Goal: Complete application form

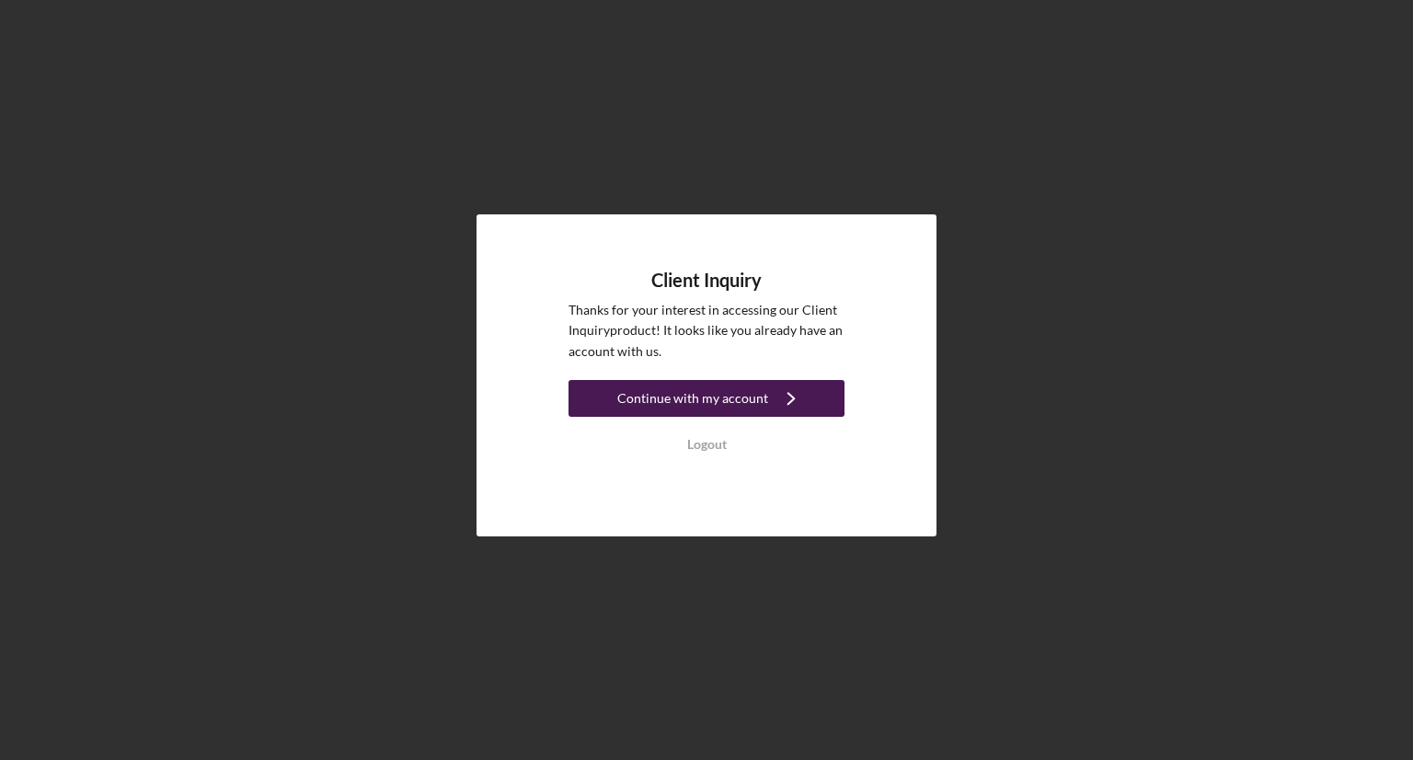
click at [745, 404] on div "Continue with my account" at bounding box center [692, 398] width 151 height 37
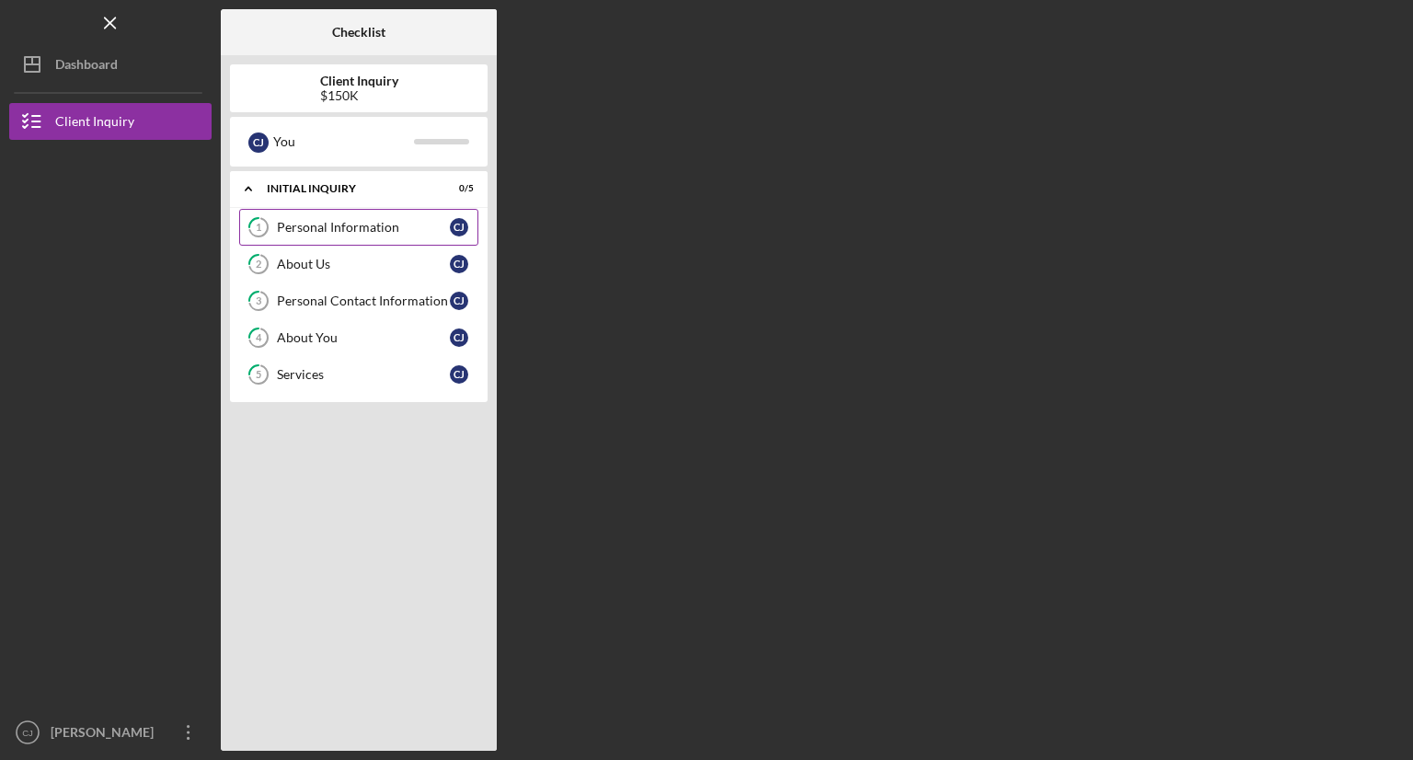
click at [346, 224] on div "Personal Information" at bounding box center [363, 227] width 173 height 15
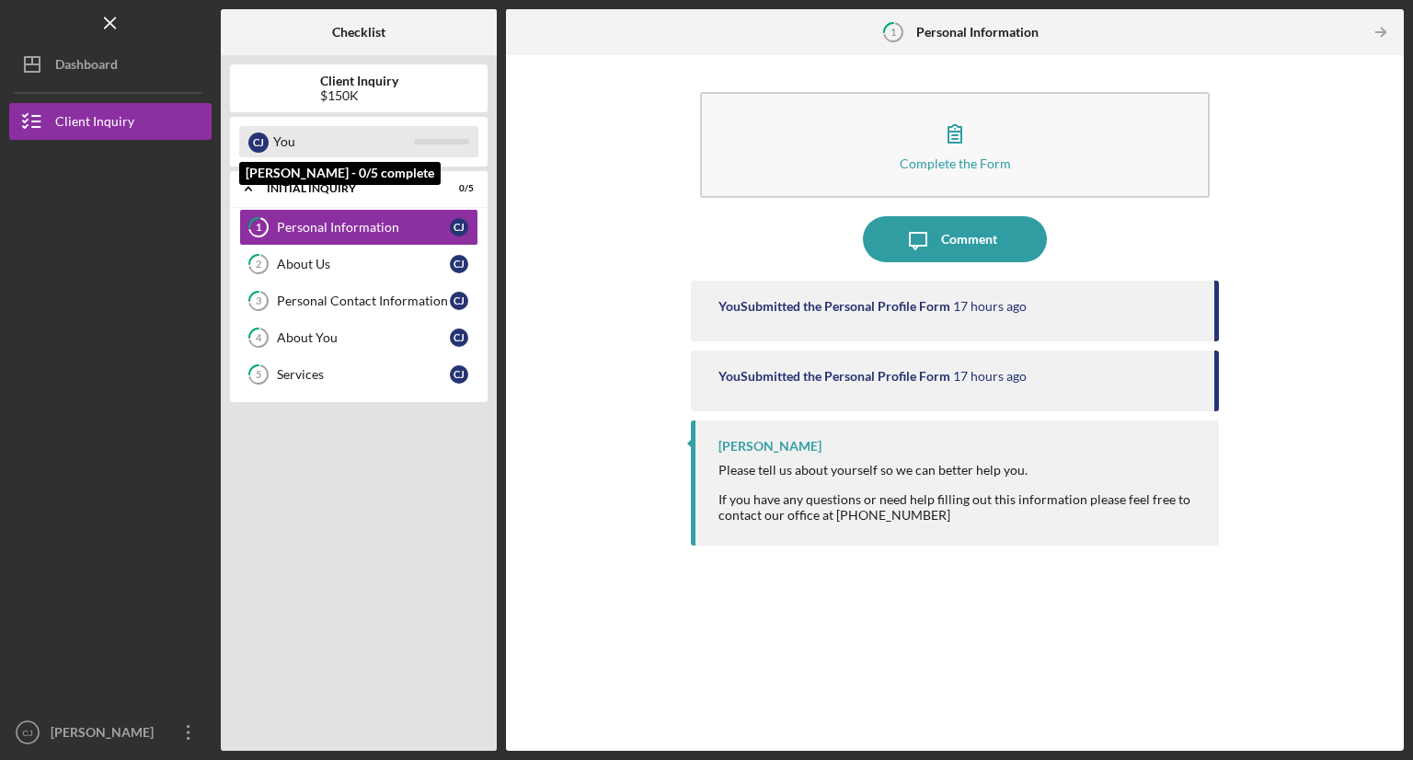
click at [394, 149] on div "You" at bounding box center [343, 141] width 141 height 31
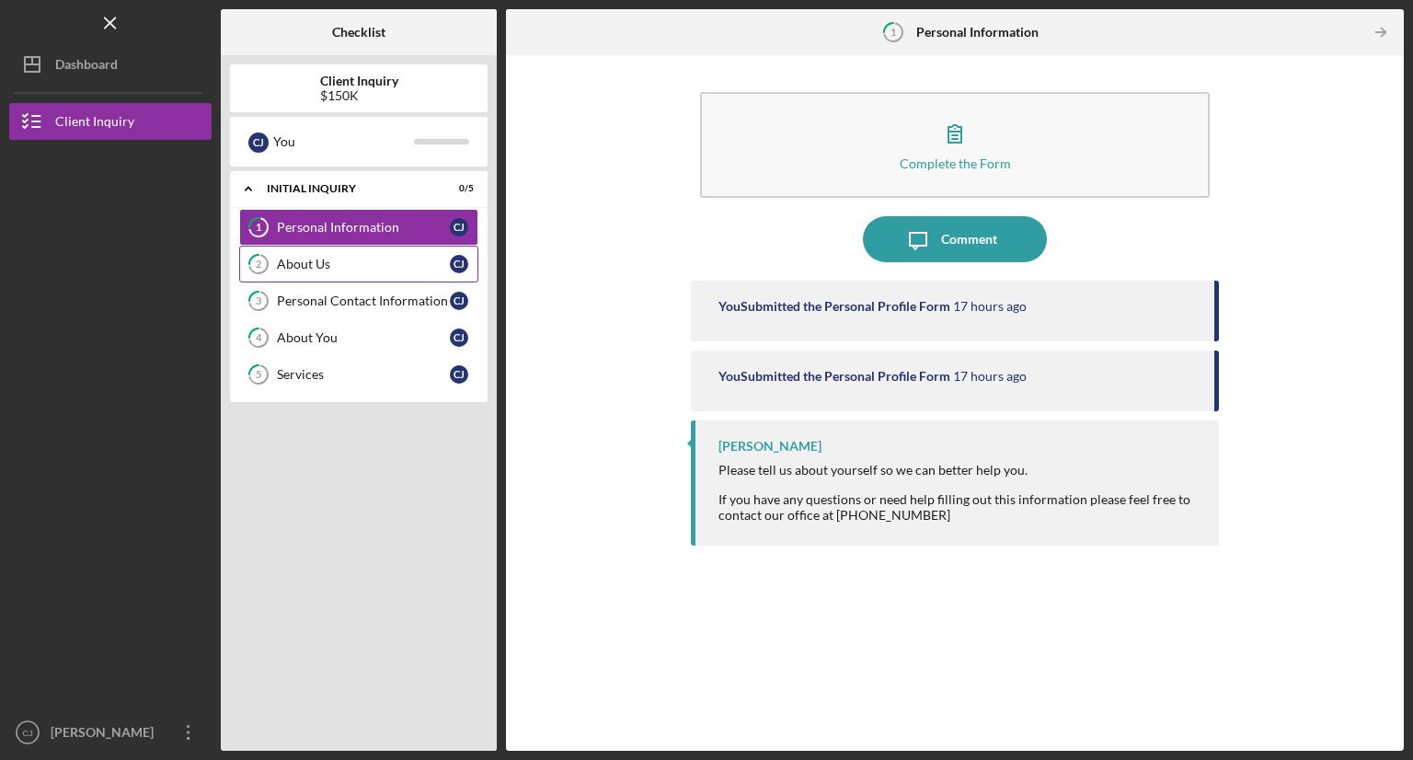
click at [333, 258] on div "About Us" at bounding box center [363, 264] width 173 height 15
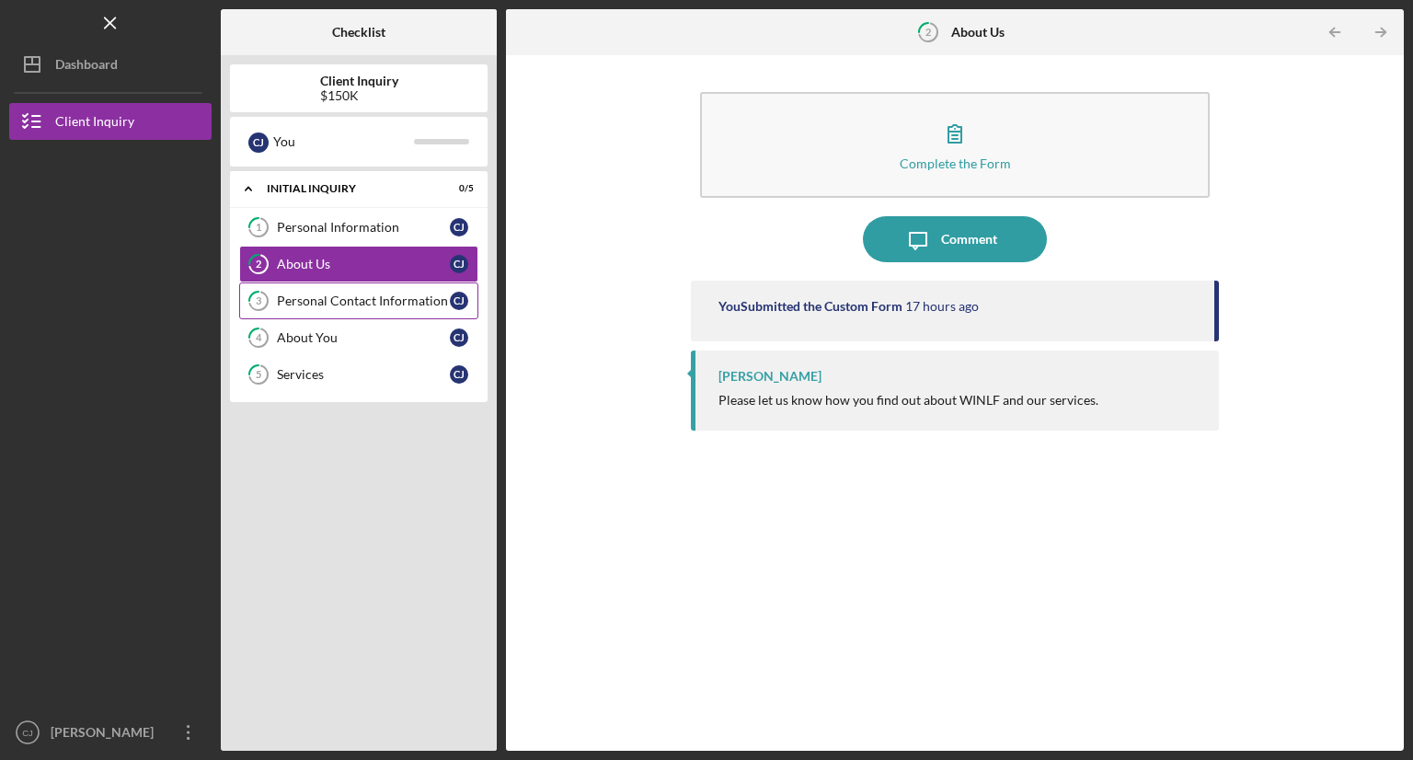
click at [332, 293] on div "Personal Contact Information" at bounding box center [363, 300] width 173 height 15
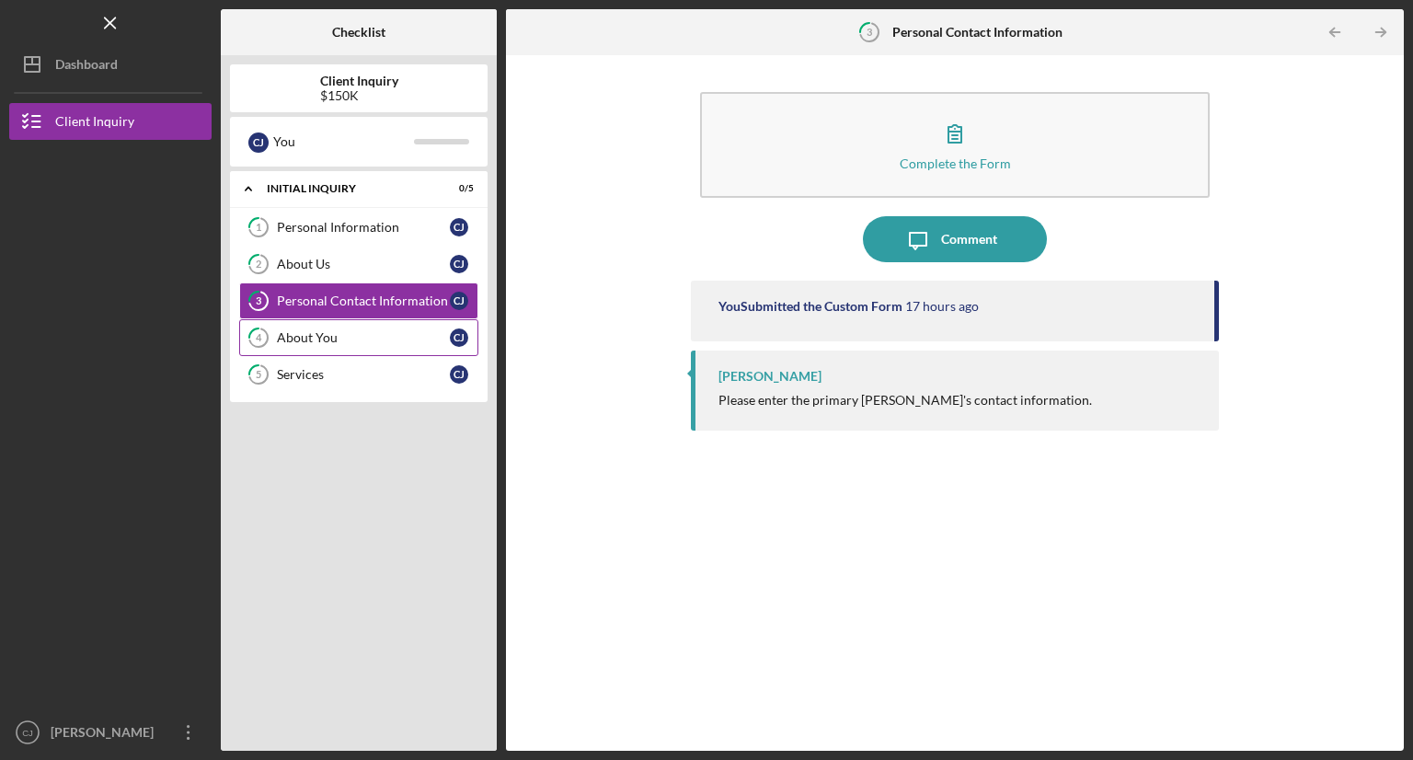
click at [332, 330] on div "About You" at bounding box center [363, 337] width 173 height 15
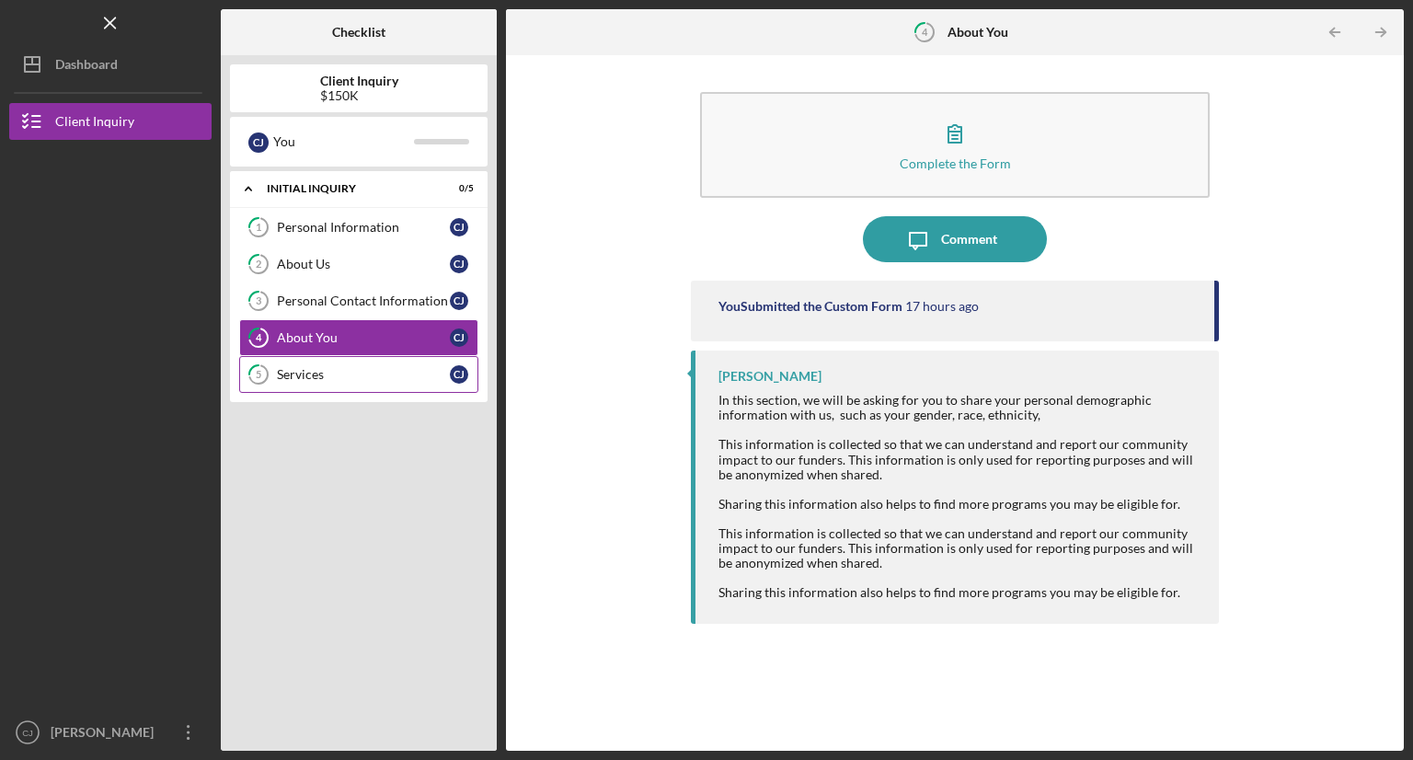
click at [330, 367] on div "Services" at bounding box center [363, 374] width 173 height 15
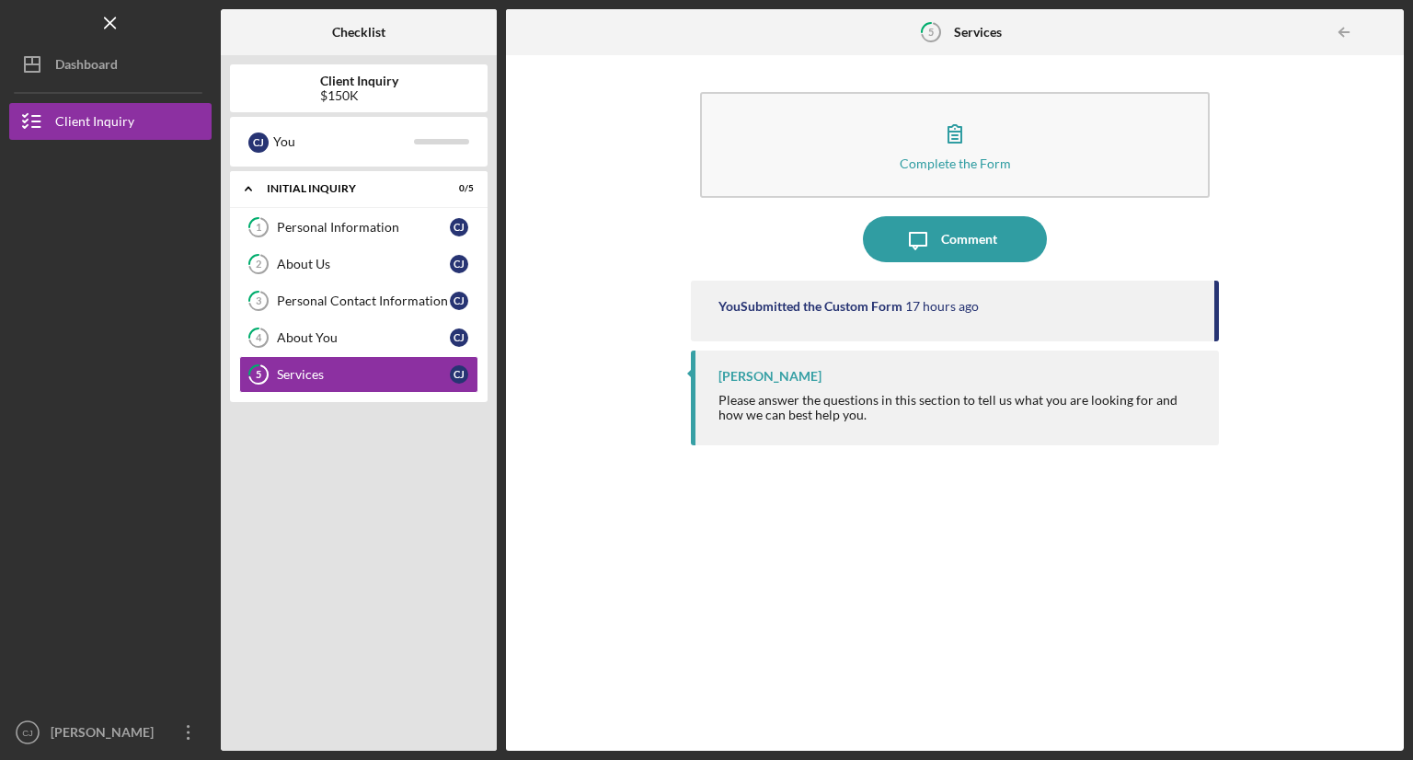
click at [342, 80] on b "Client Inquiry" at bounding box center [359, 81] width 78 height 15
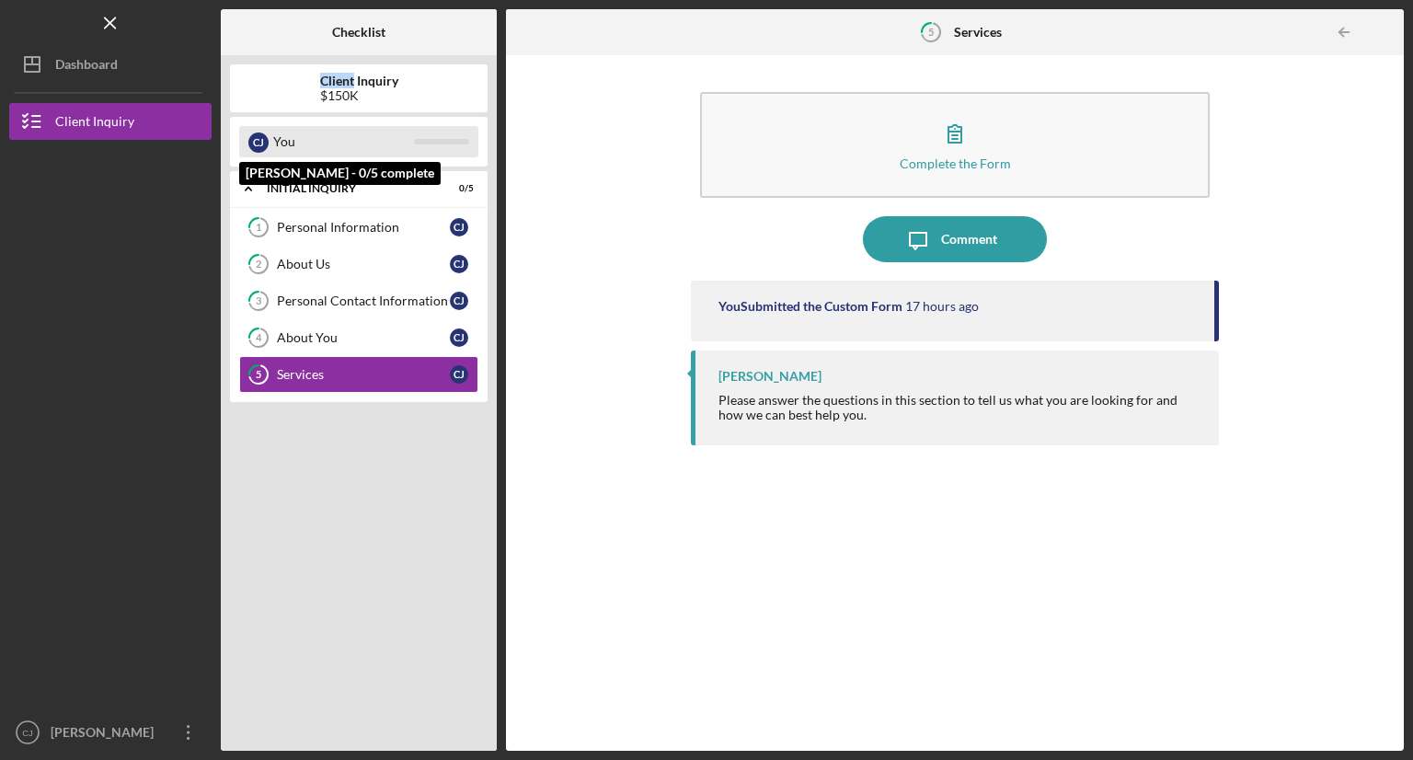
click at [343, 129] on div "You" at bounding box center [343, 141] width 141 height 31
click at [343, 136] on div "You" at bounding box center [343, 141] width 141 height 31
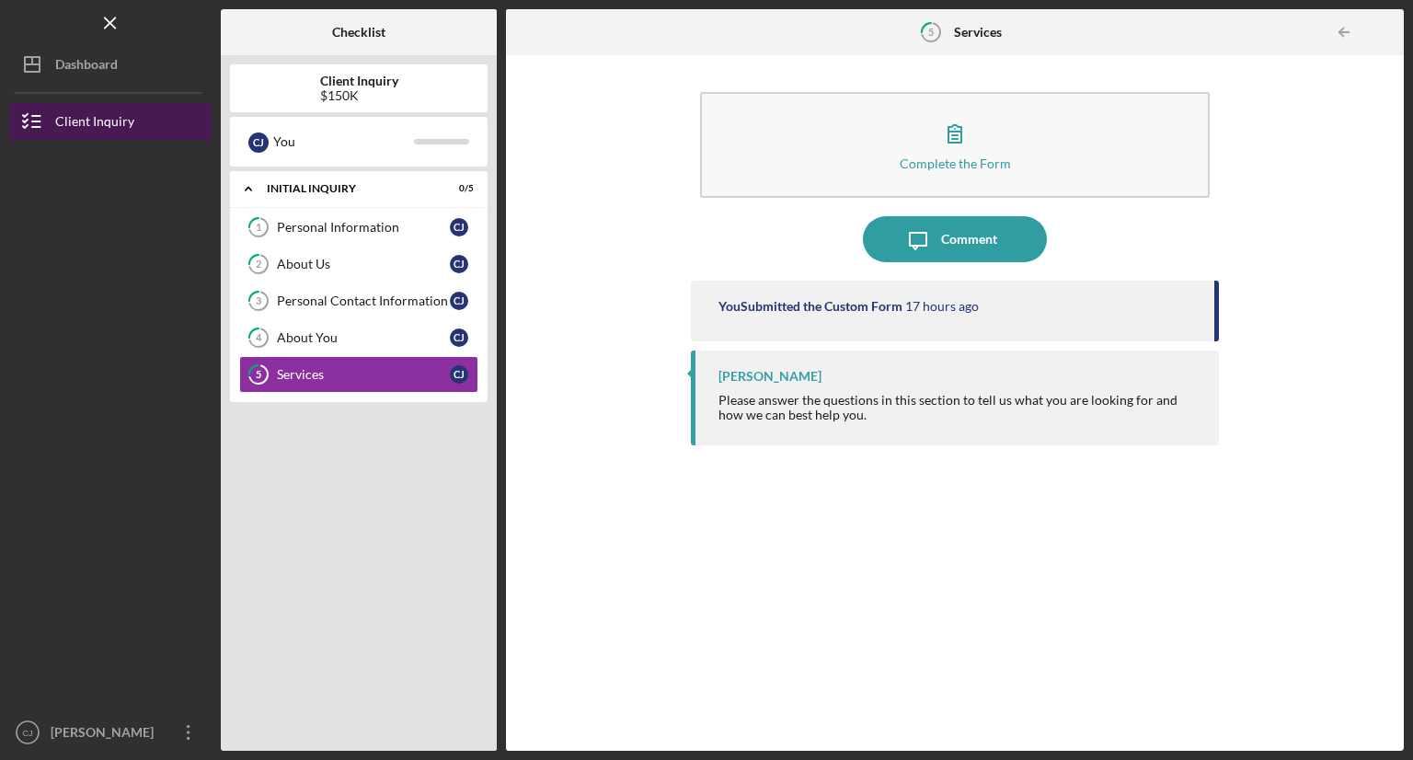
click at [127, 132] on div "Client Inquiry" at bounding box center [94, 123] width 79 height 41
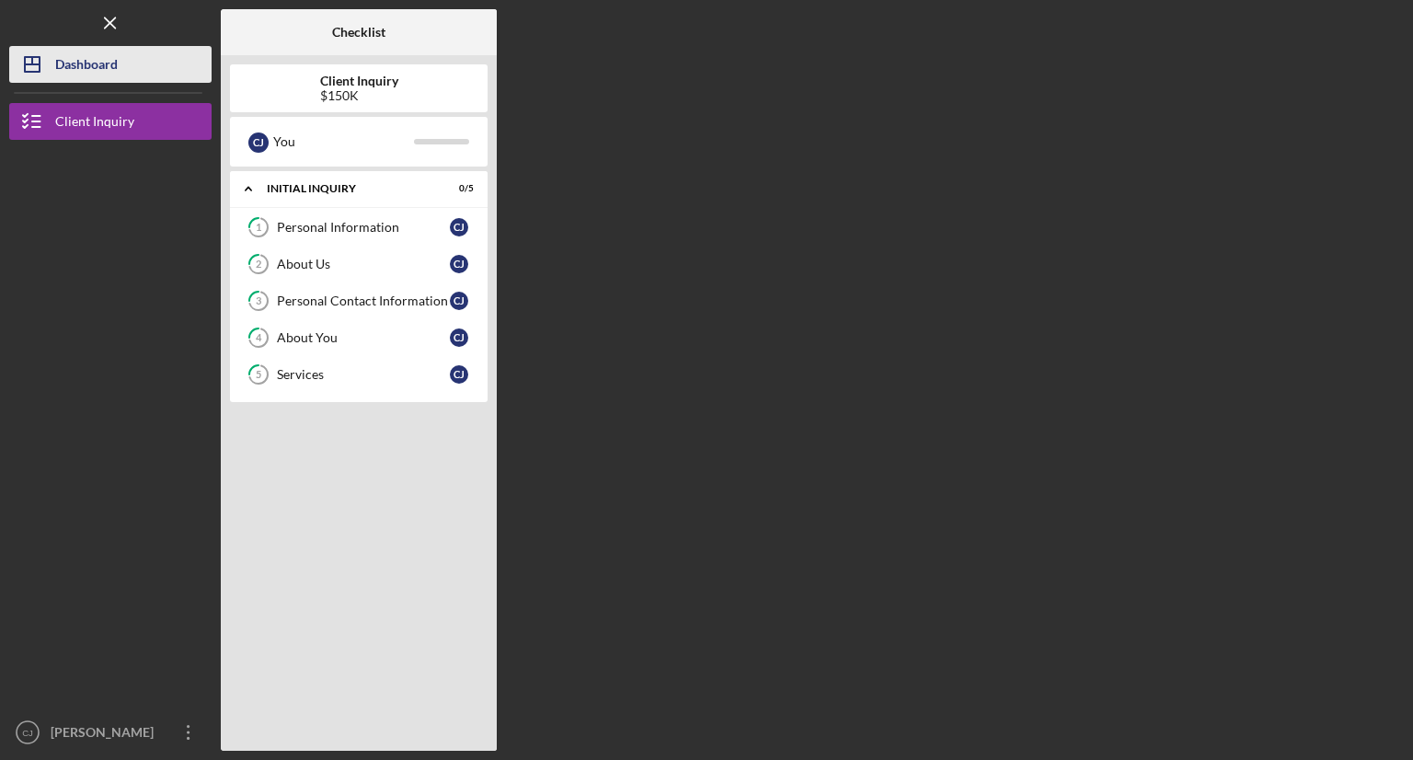
click at [110, 81] on div "Dashboard" at bounding box center [86, 66] width 63 height 41
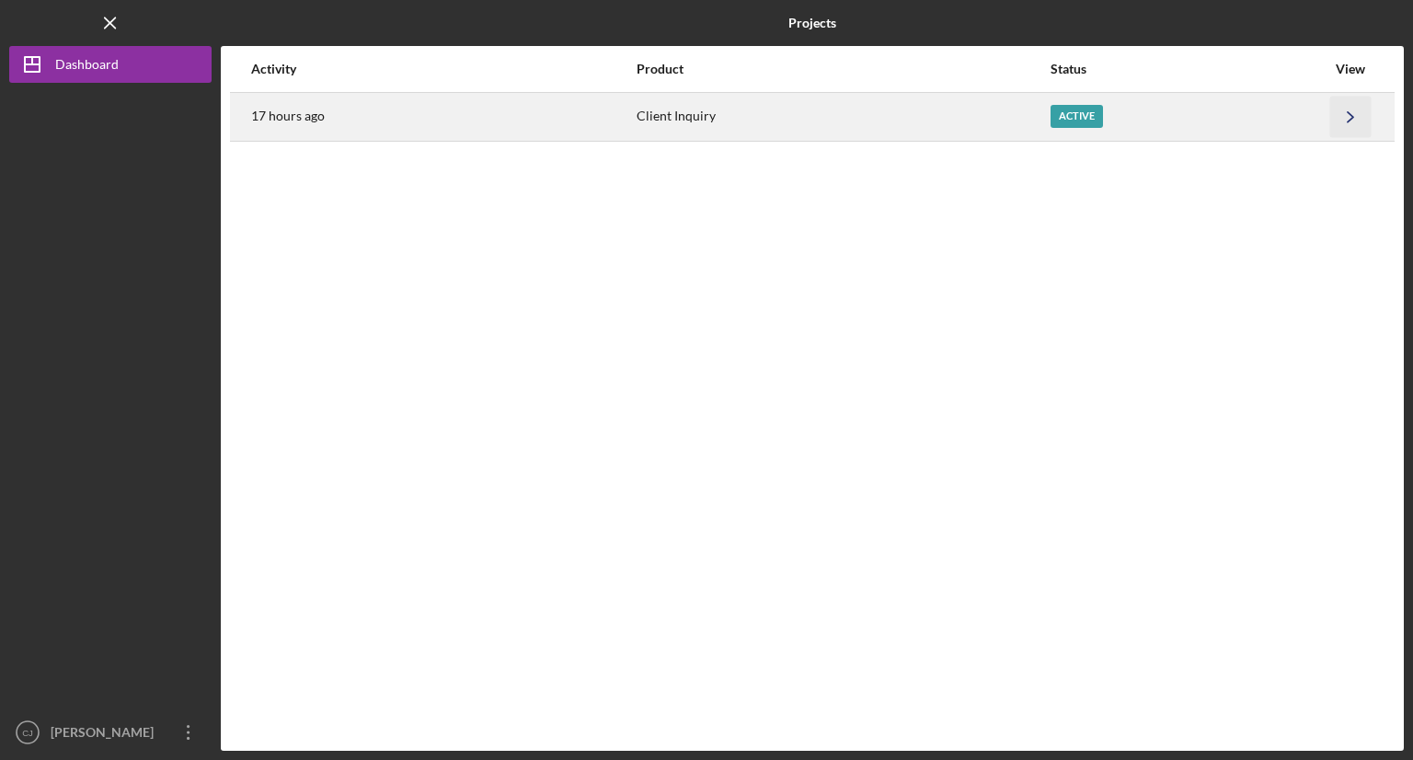
click at [1342, 119] on icon "Icon/Navigate" at bounding box center [1350, 116] width 41 height 41
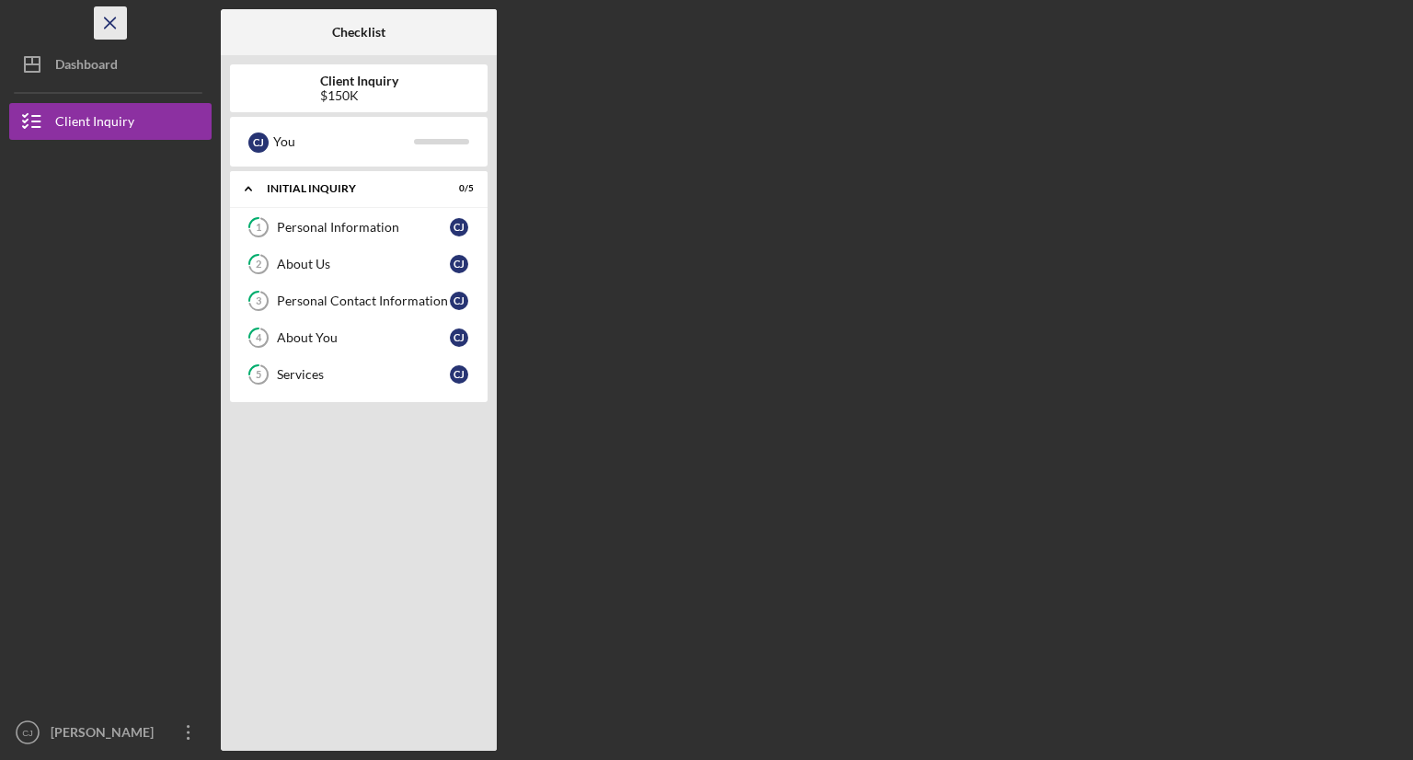
click at [114, 23] on icon "Icon/Menu Close" at bounding box center [110, 23] width 41 height 41
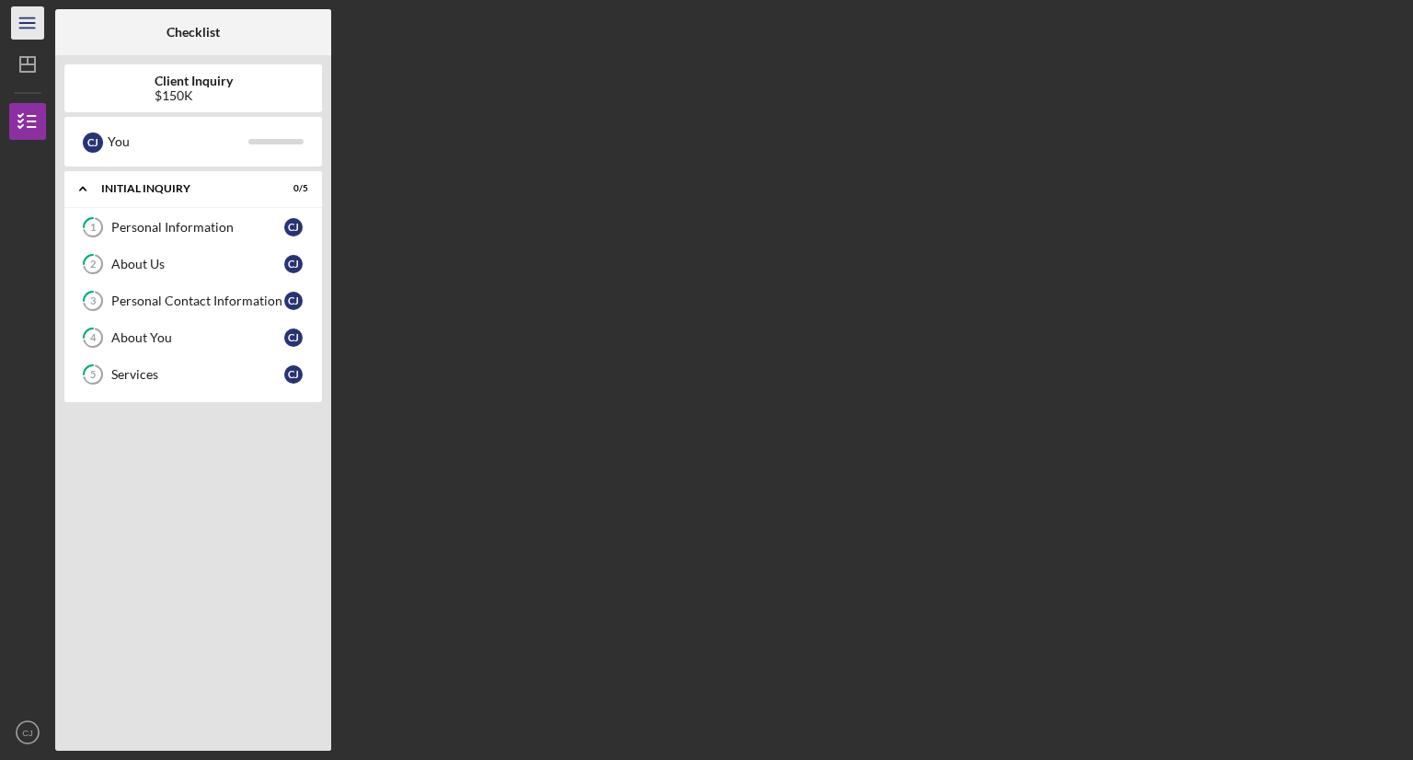
click at [37, 21] on icon "Icon/Menu" at bounding box center [27, 23] width 41 height 41
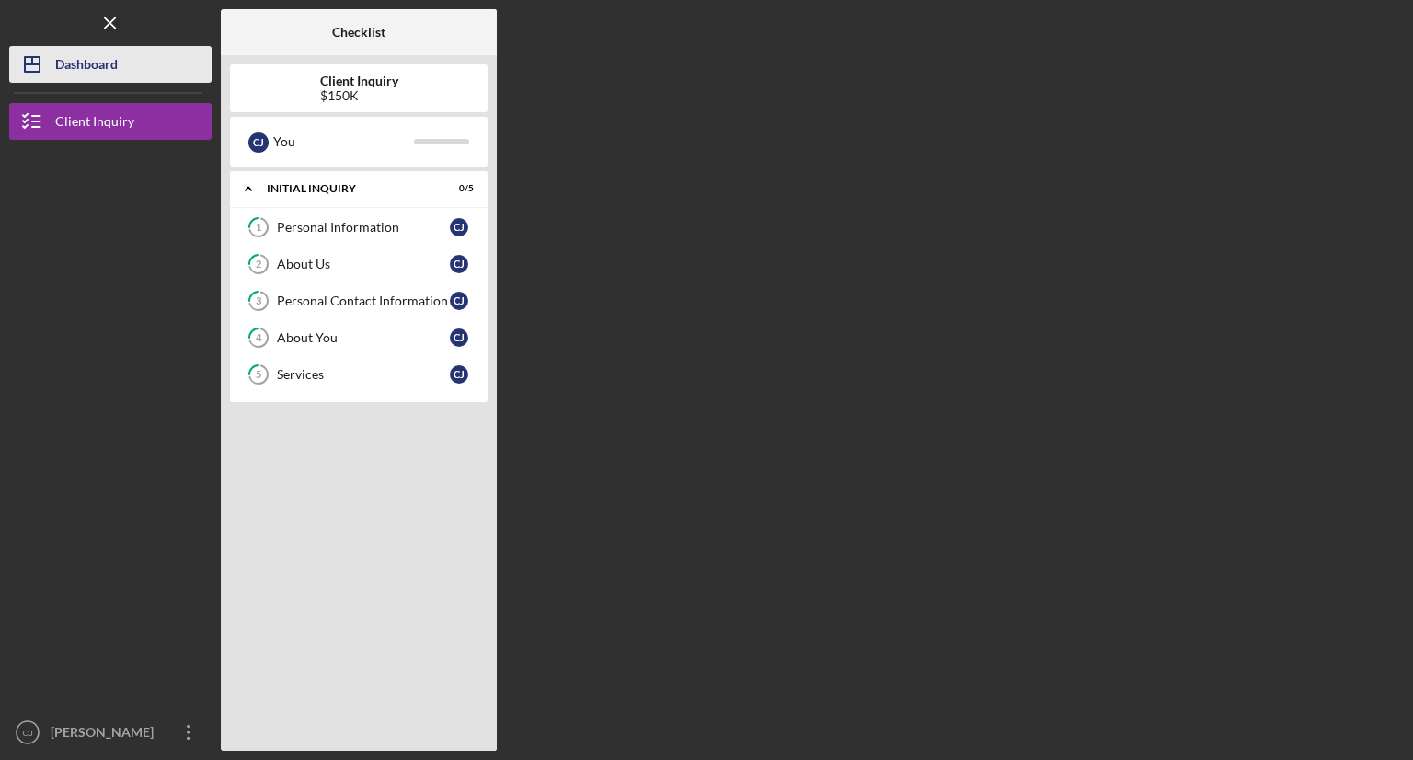
click at [67, 58] on div "Dashboard" at bounding box center [86, 66] width 63 height 41
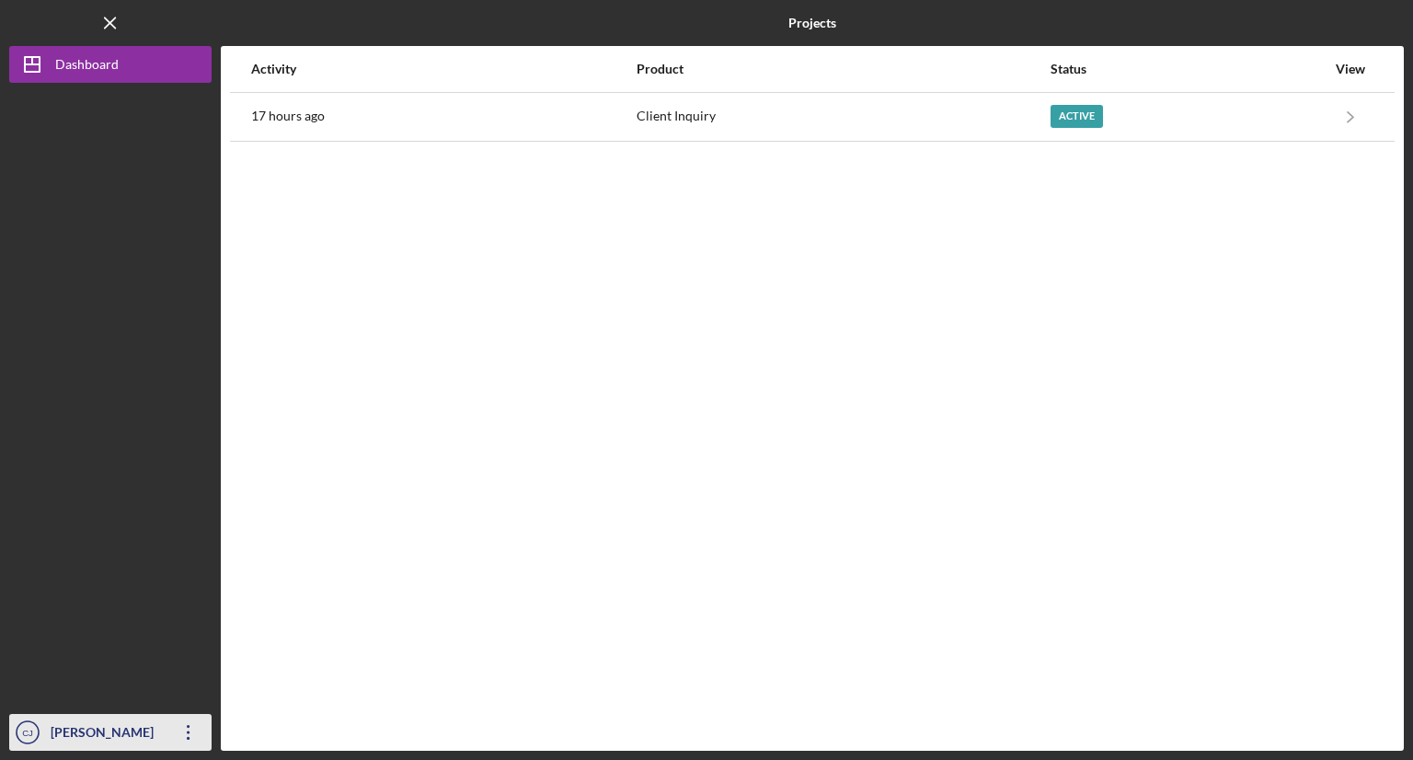
click at [185, 733] on icon "Icon/Overflow" at bounding box center [189, 732] width 46 height 46
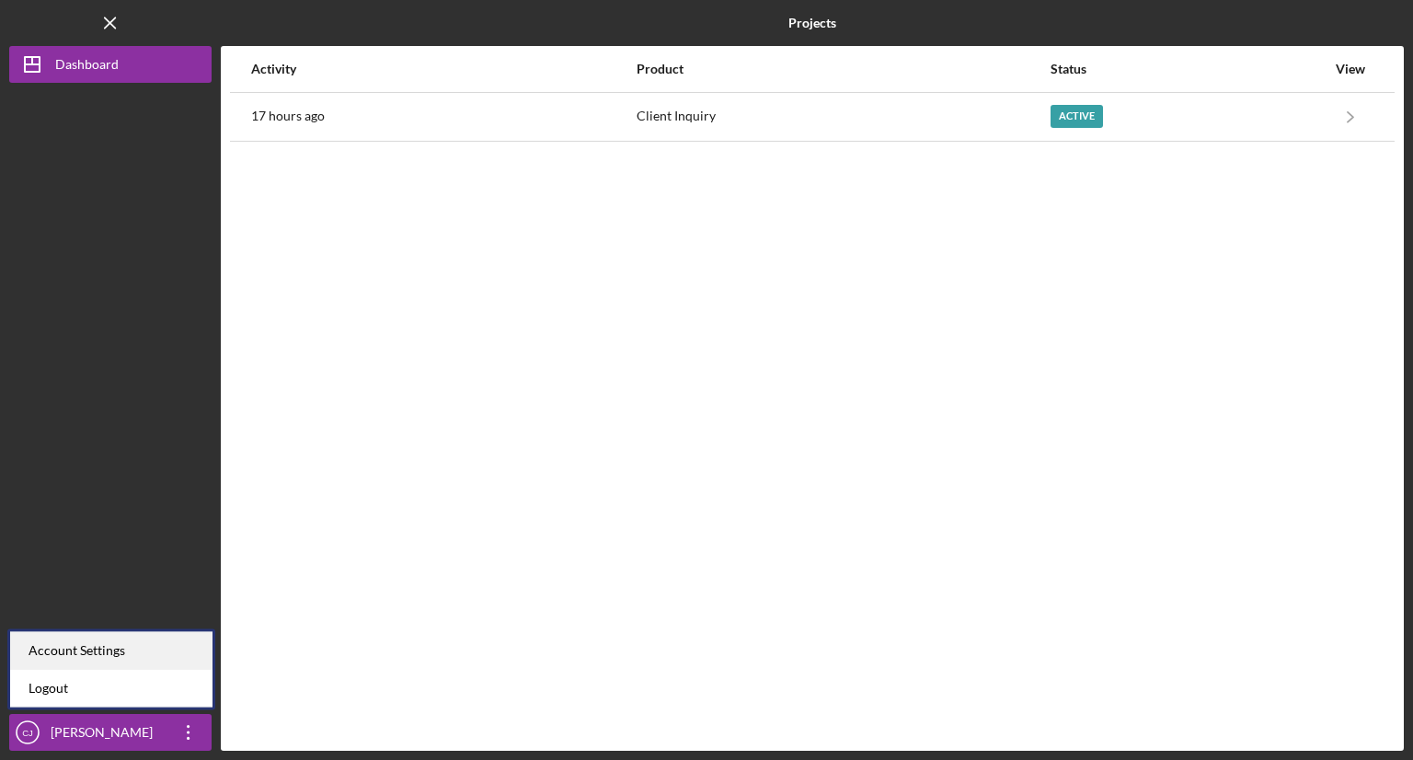
click at [164, 655] on div "Account Settings" at bounding box center [111, 651] width 202 height 38
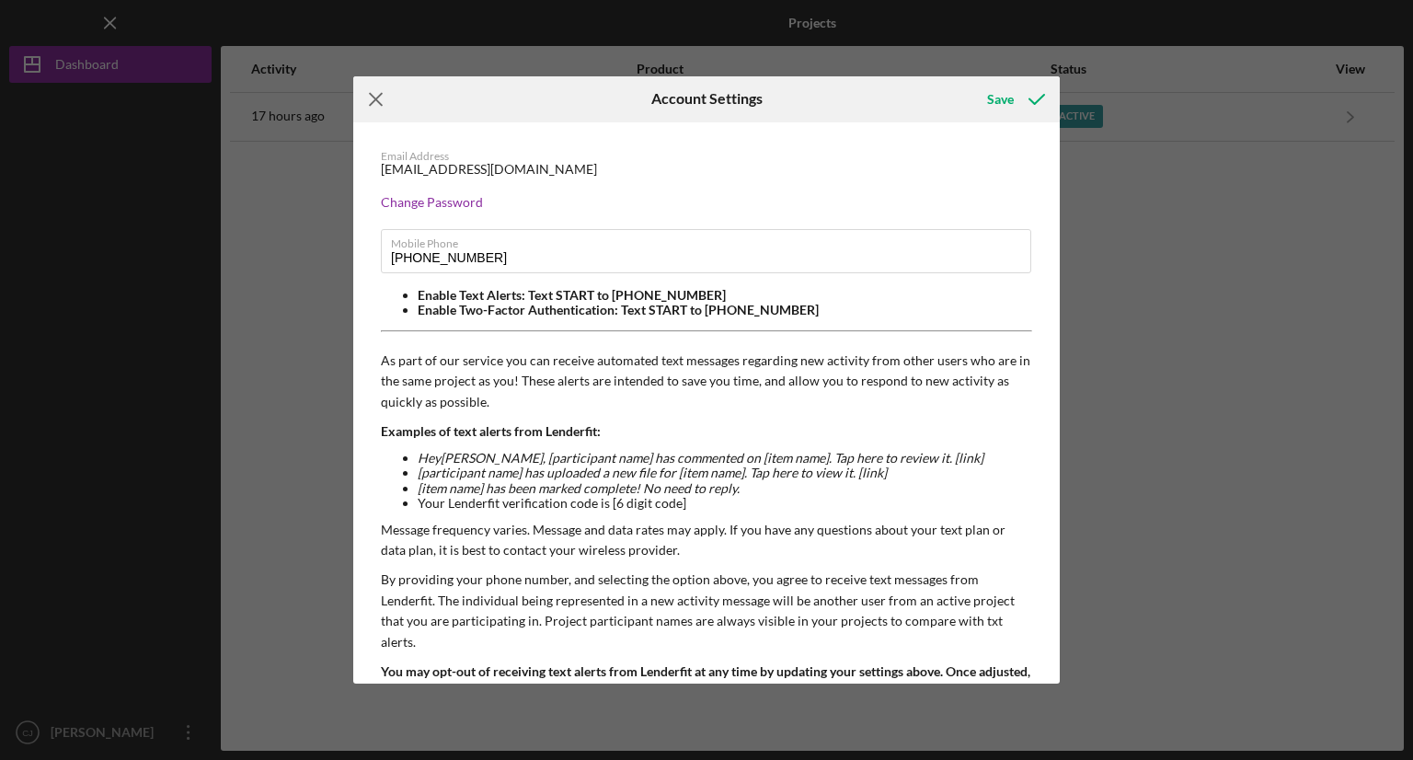
click at [379, 90] on icon "Icon/Menu Close" at bounding box center [376, 99] width 46 height 46
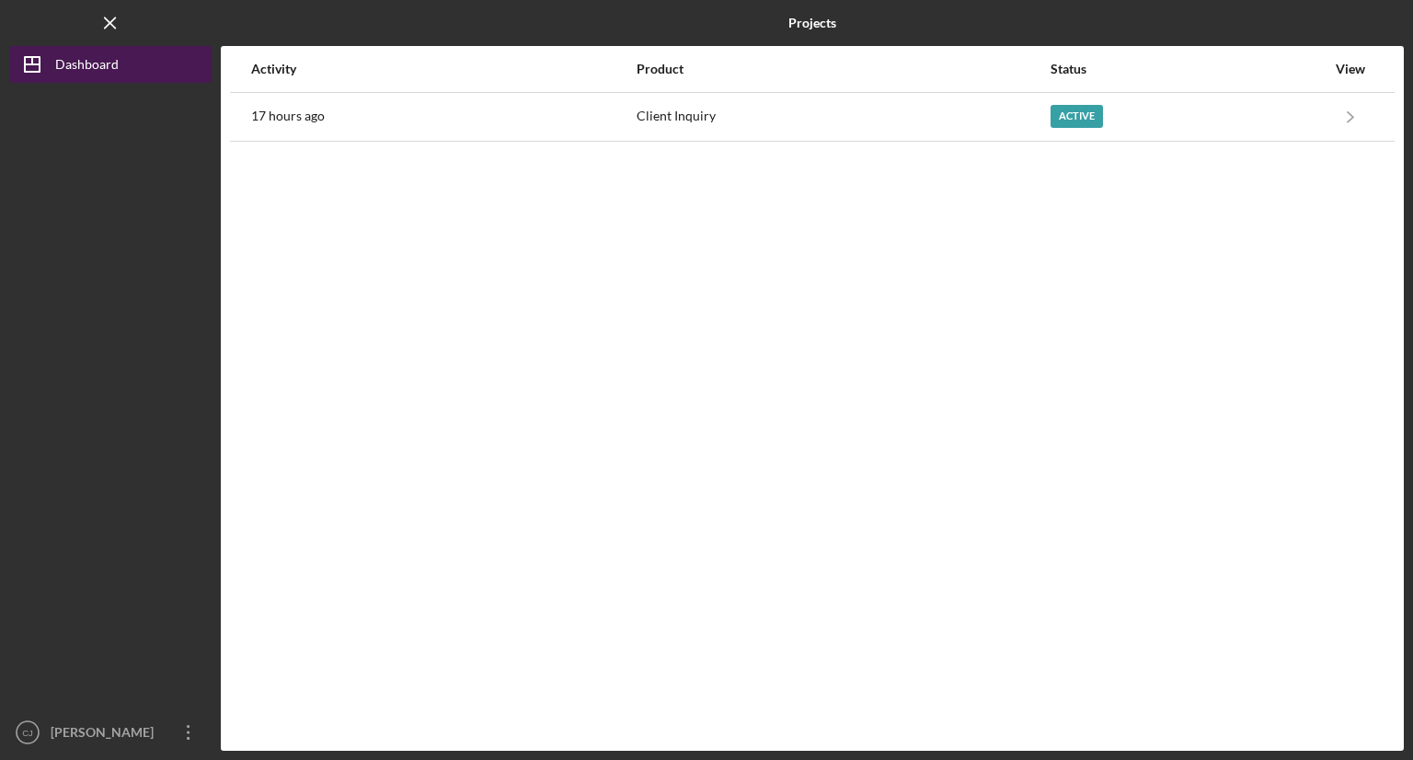
click at [125, 65] on button "Icon/Dashboard Dashboard" at bounding box center [110, 64] width 202 height 37
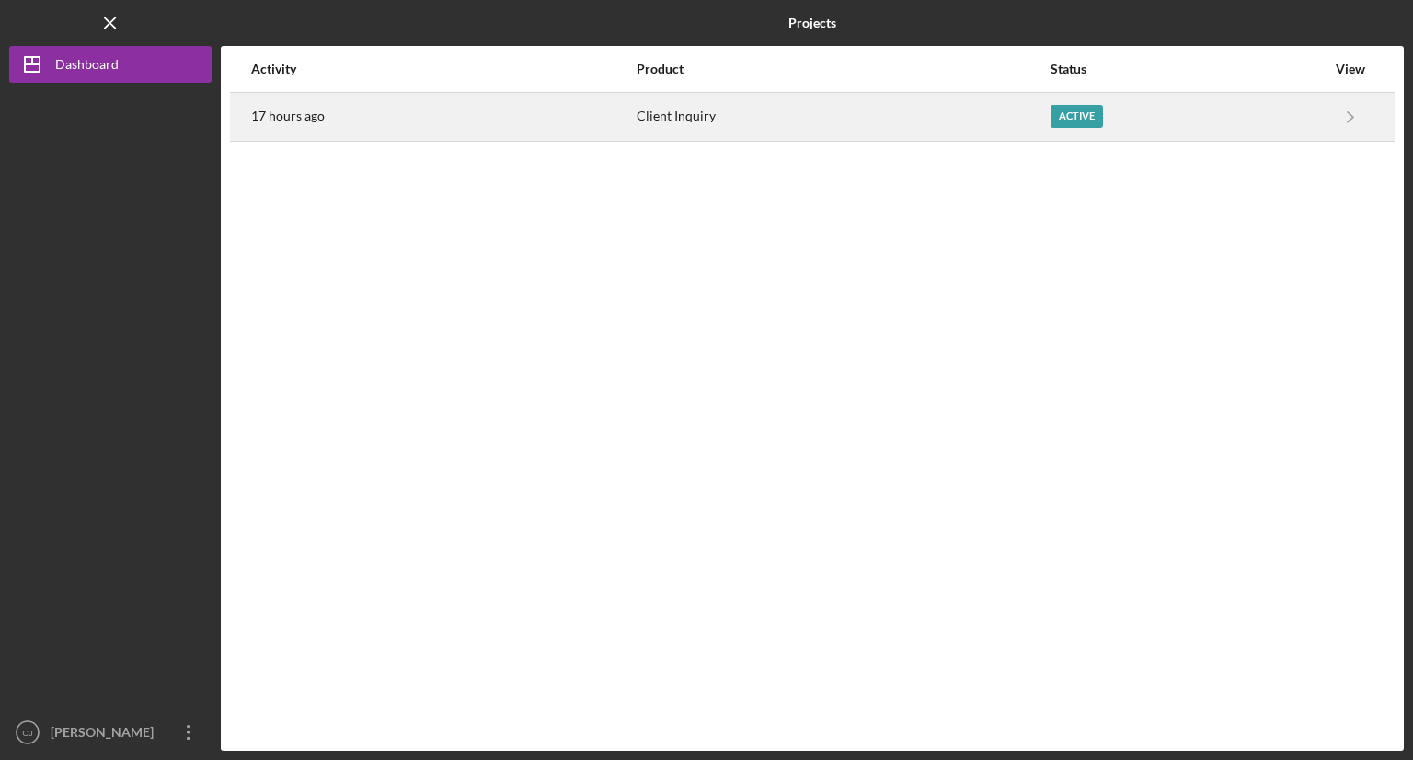
click at [360, 102] on div "17 hours ago" at bounding box center [443, 117] width 384 height 46
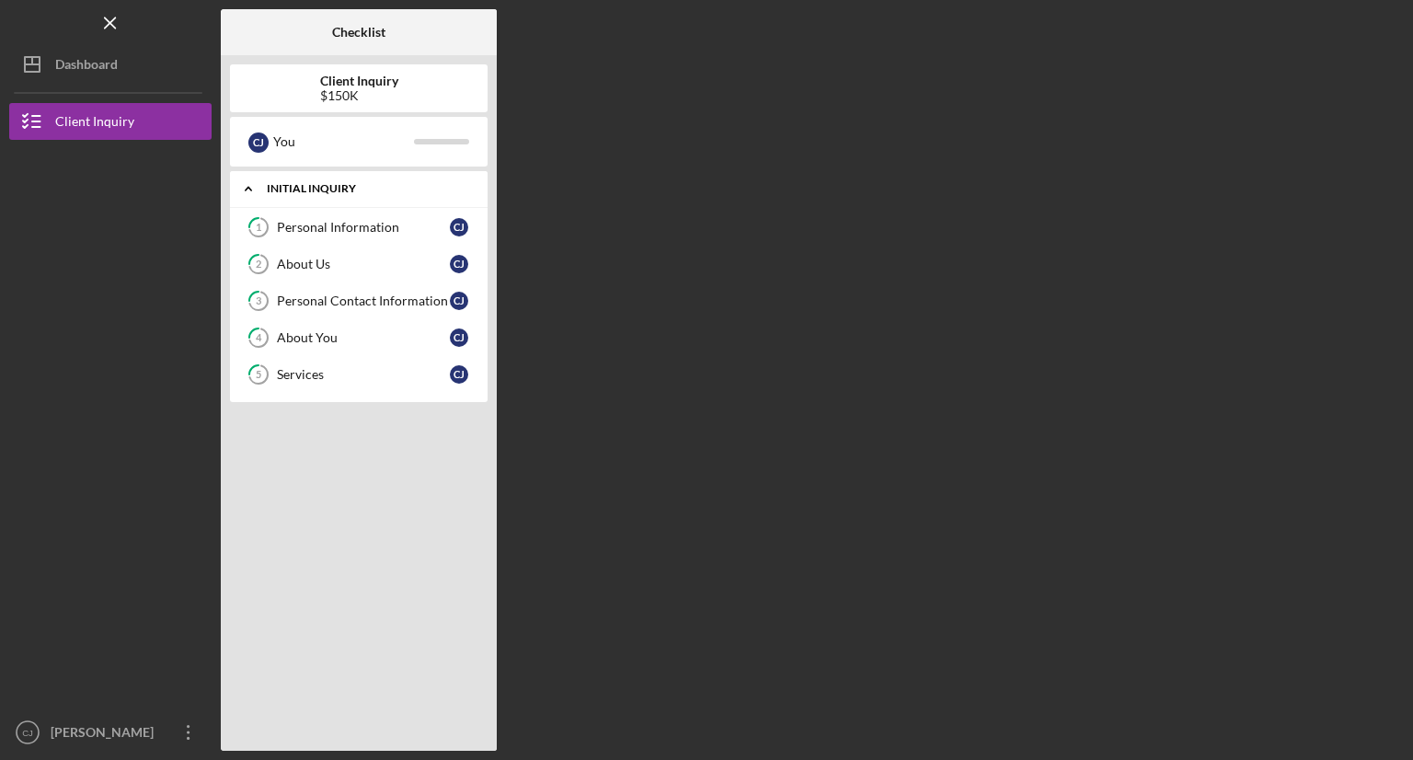
click at [276, 188] on div "Initial Inquiry" at bounding box center [366, 188] width 198 height 11
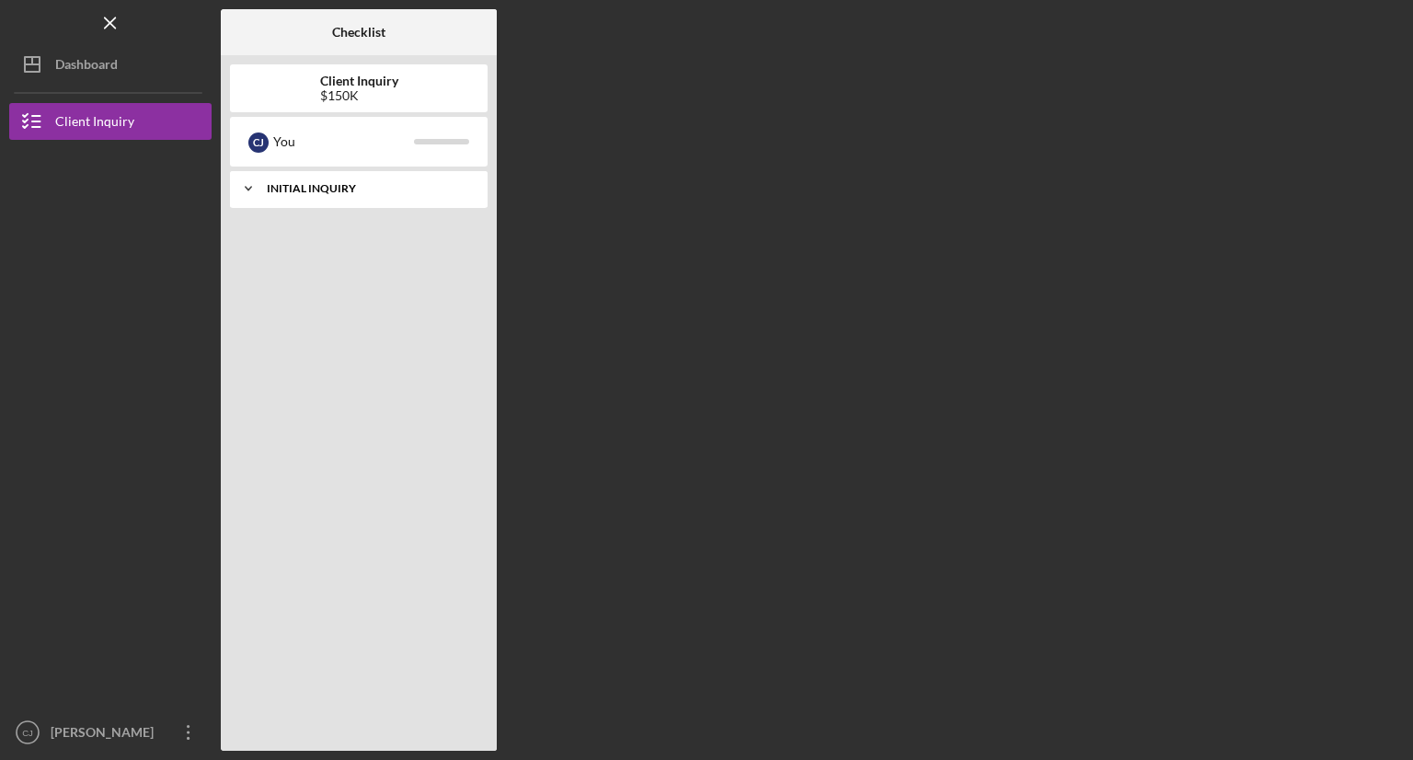
click at [276, 188] on div "Initial Inquiry" at bounding box center [366, 188] width 198 height 11
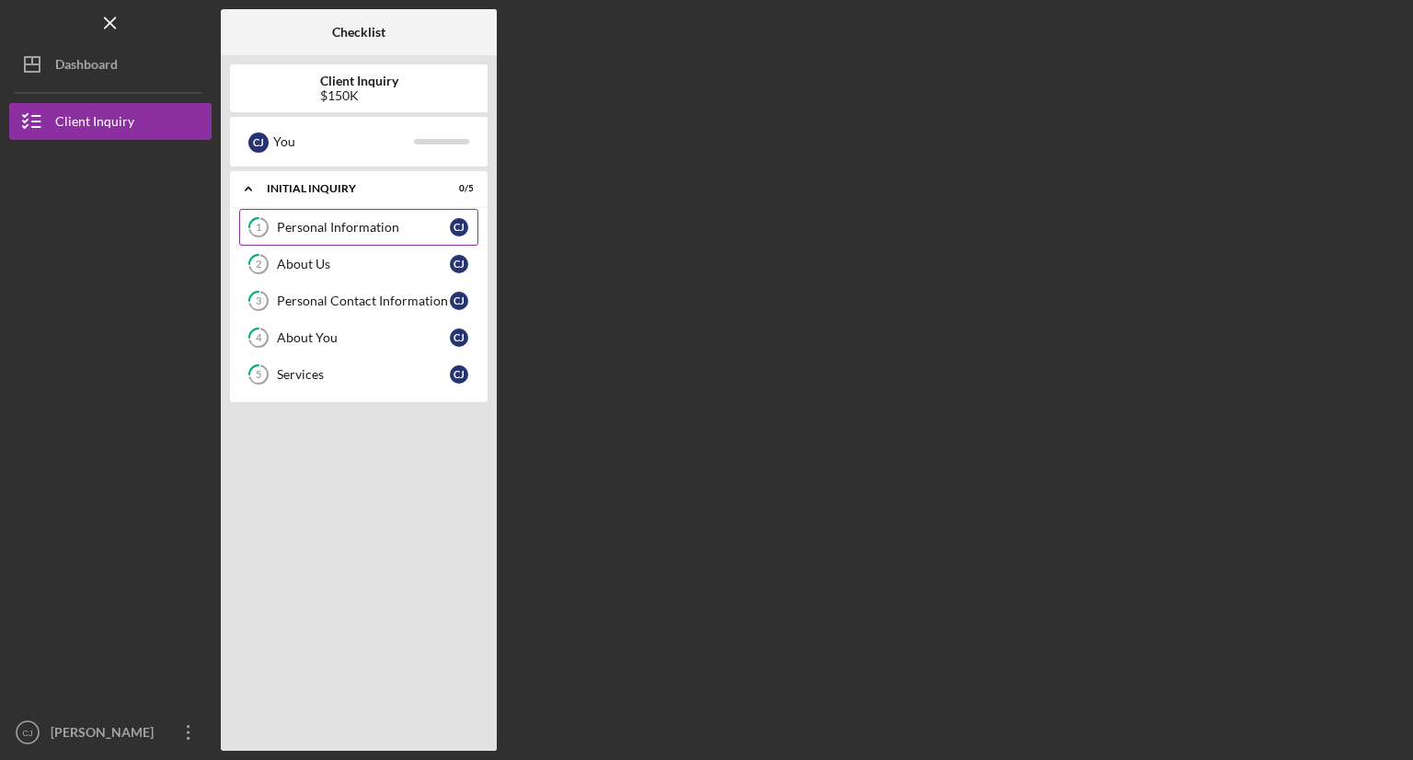
click at [258, 224] on tspan "1" at bounding box center [259, 228] width 6 height 12
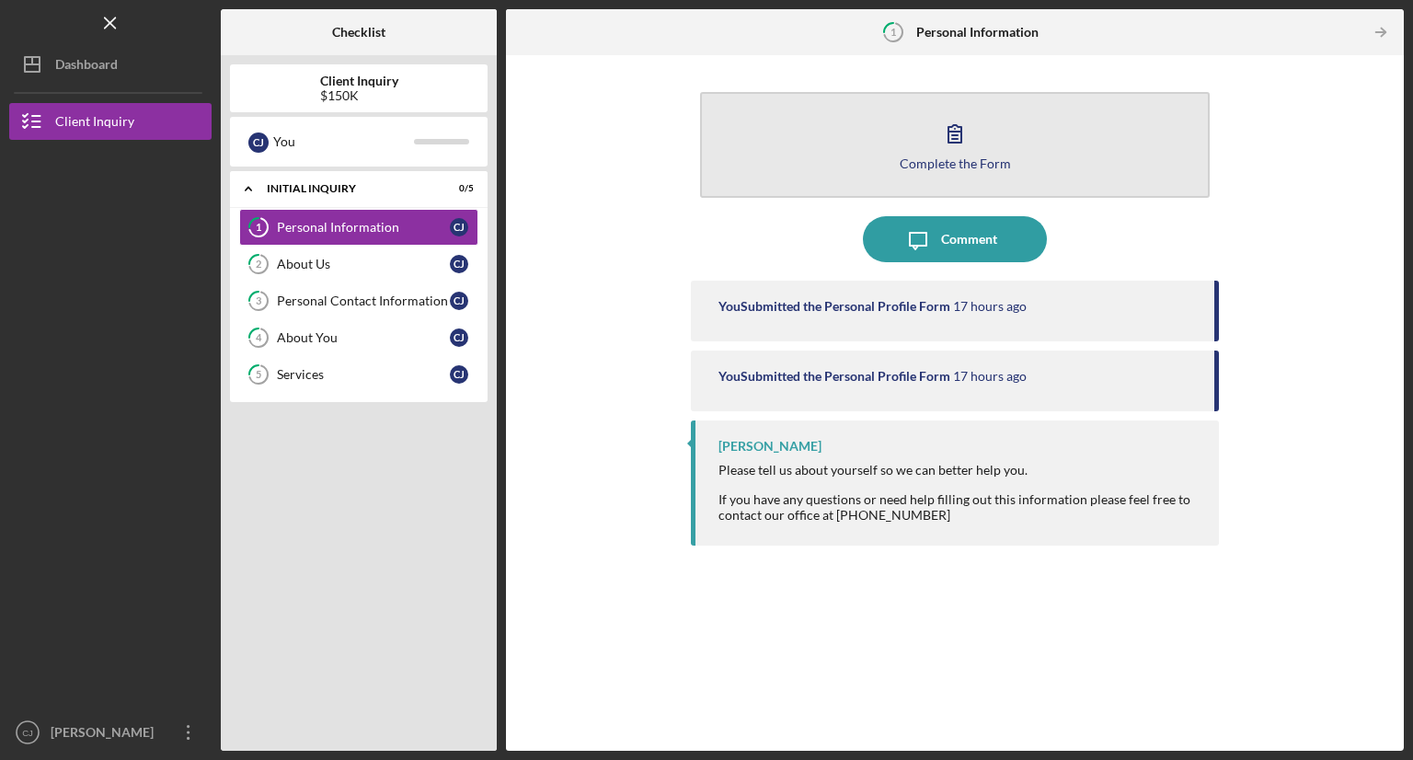
click at [971, 147] on icon "button" at bounding box center [955, 133] width 46 height 46
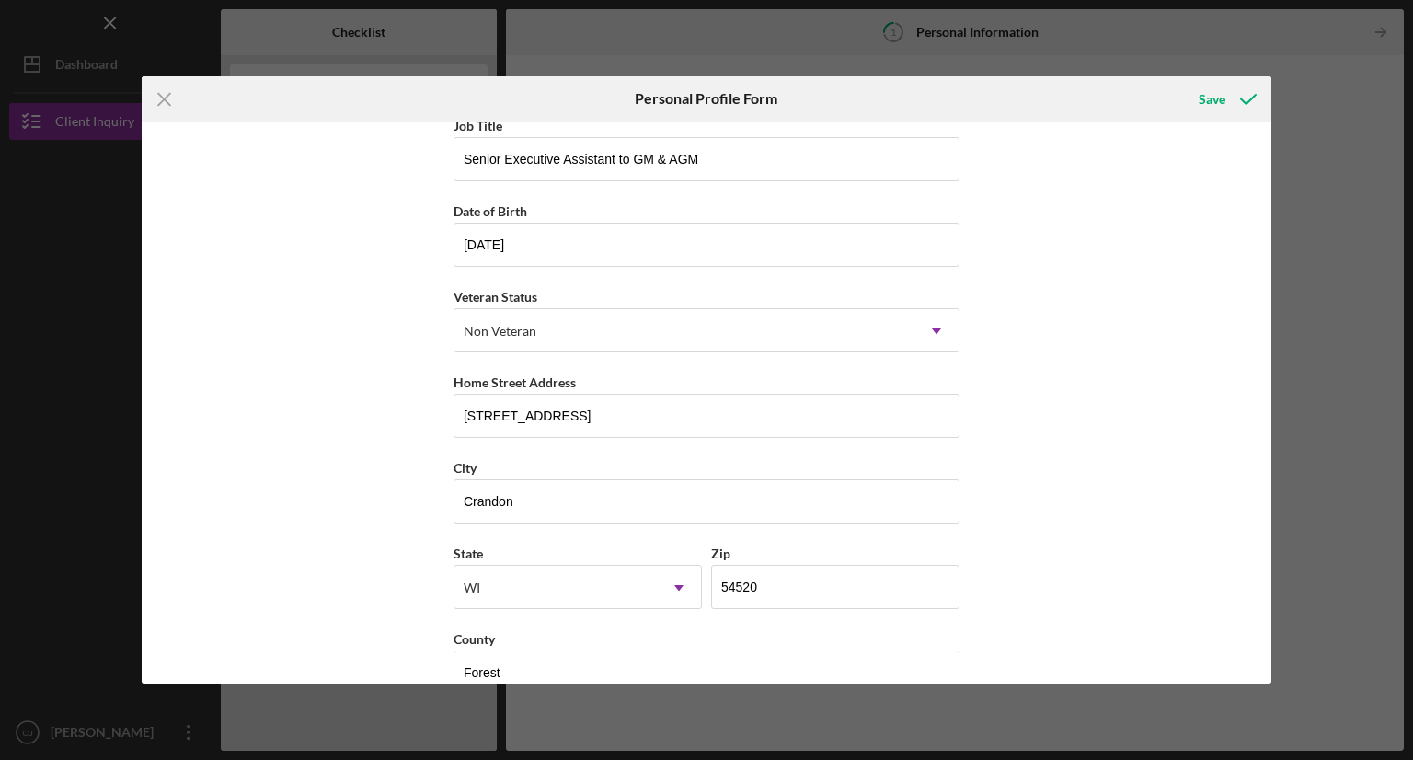
scroll to position [139, 0]
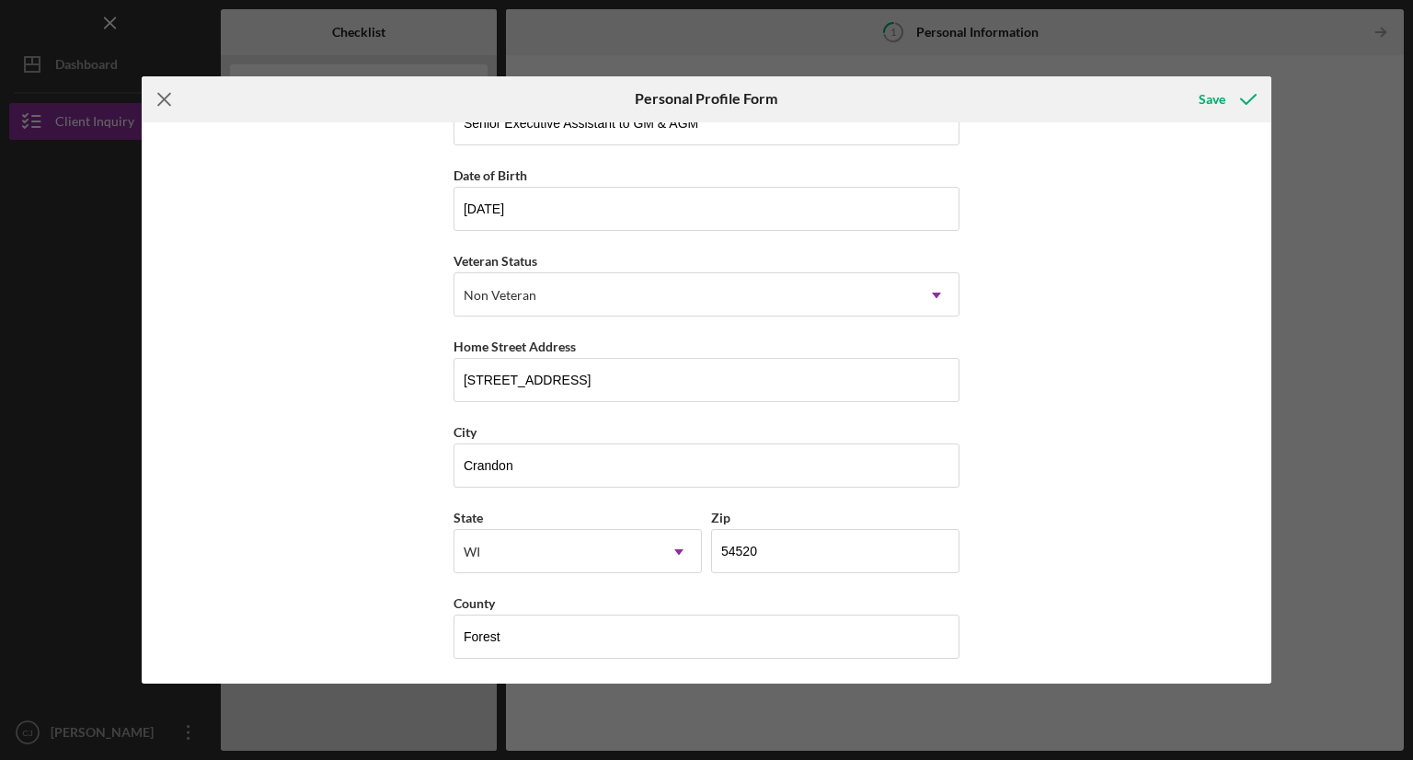
click at [173, 94] on icon "Icon/Menu Close" at bounding box center [165, 99] width 46 height 46
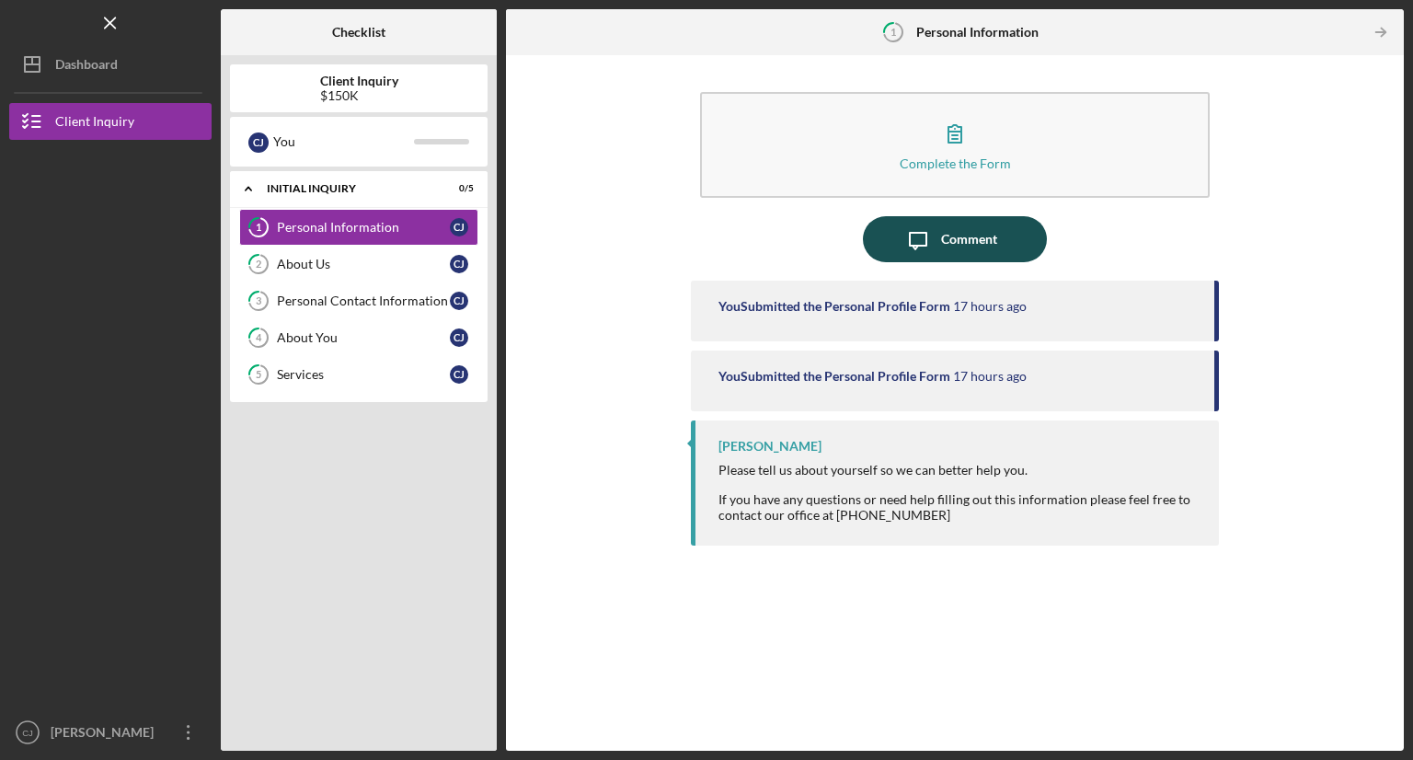
click at [917, 229] on icon "Icon/Message" at bounding box center [918, 239] width 46 height 46
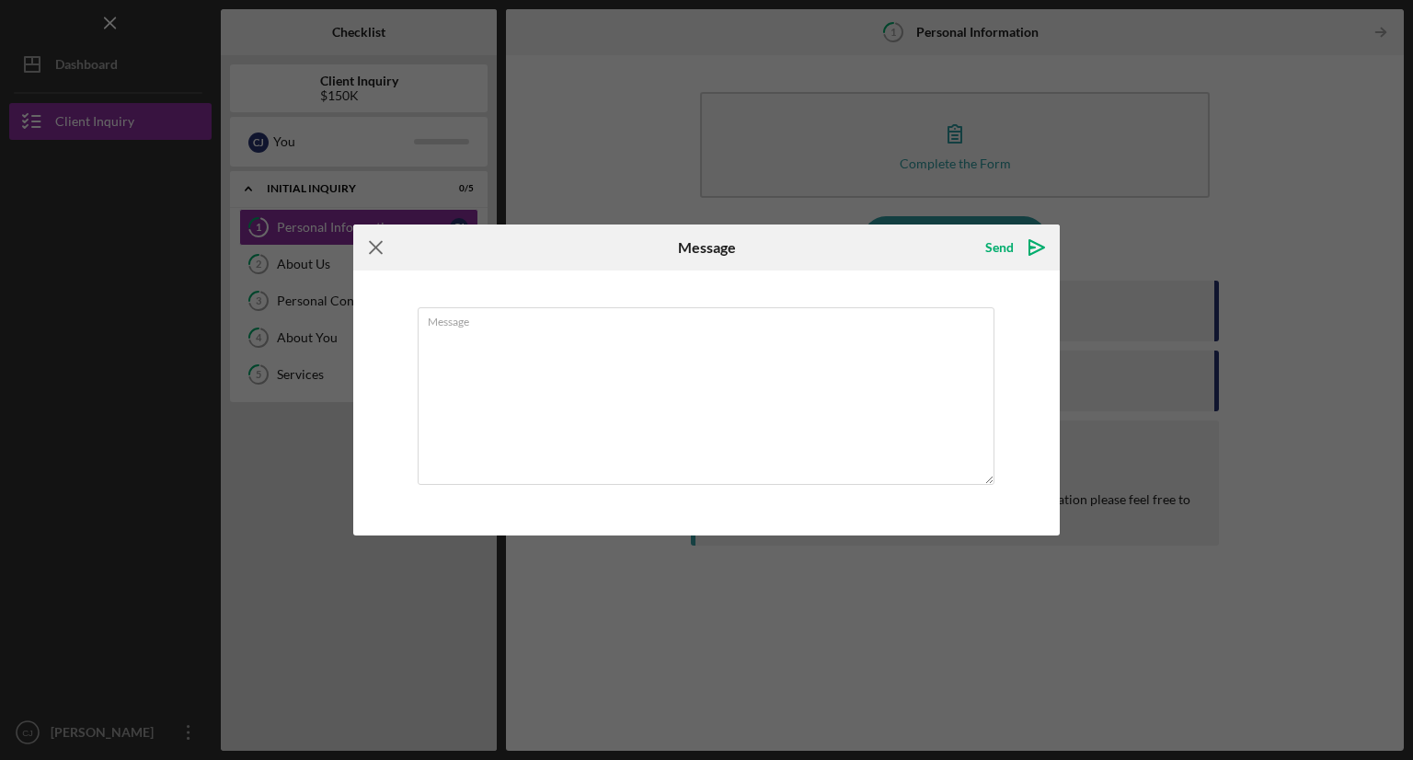
click at [384, 242] on icon "Icon/Menu Close" at bounding box center [376, 247] width 46 height 46
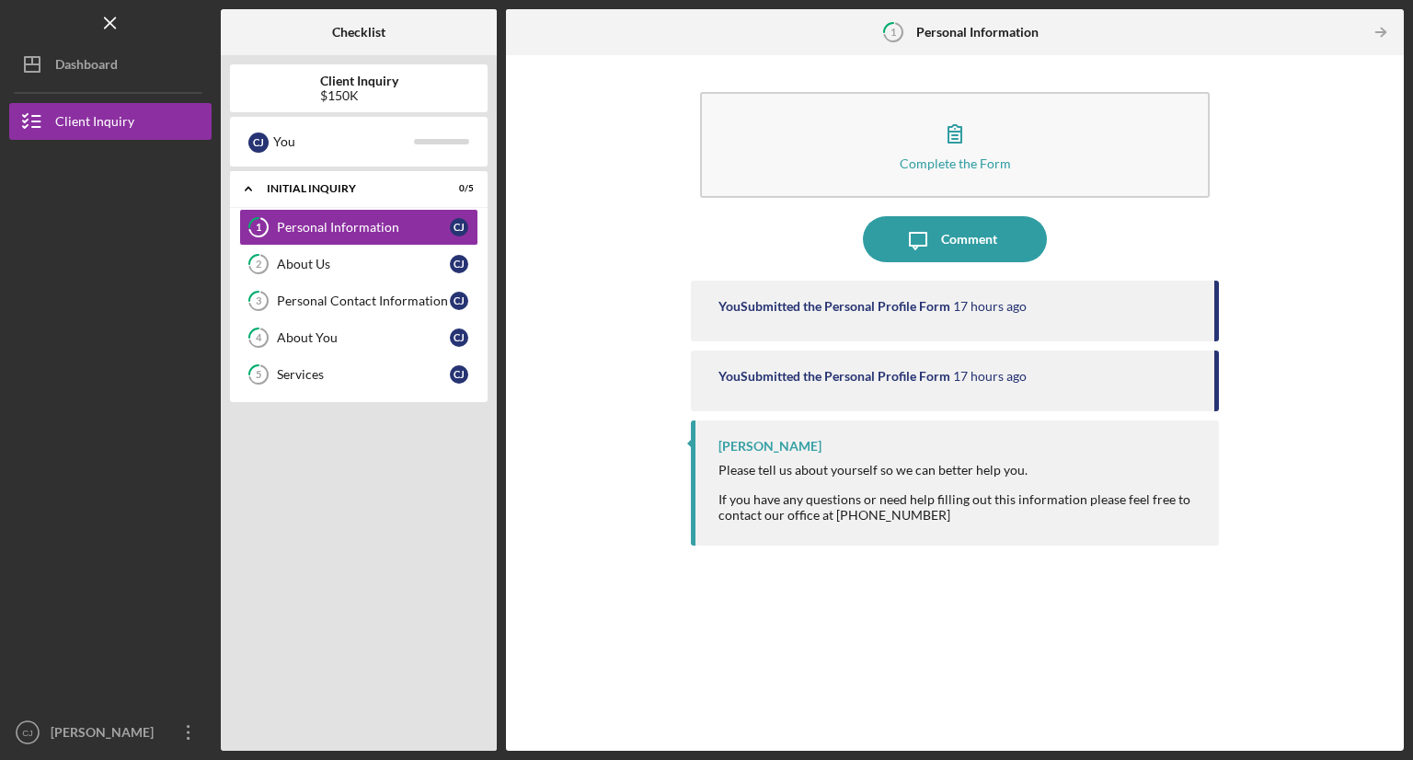
click at [938, 31] on b "Personal Information" at bounding box center [977, 32] width 122 height 15
click at [419, 257] on div "About Us" at bounding box center [363, 264] width 173 height 15
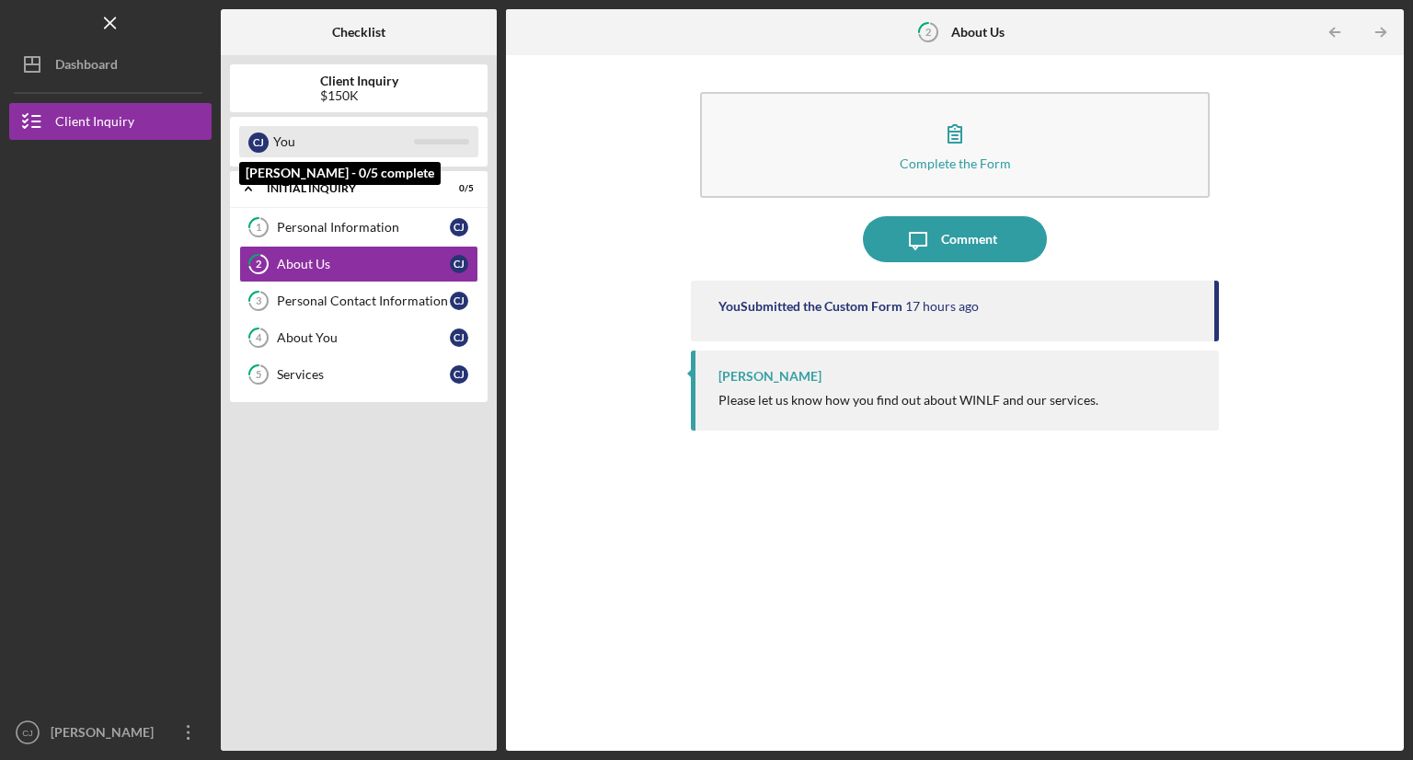
click at [297, 139] on div "You" at bounding box center [343, 141] width 141 height 31
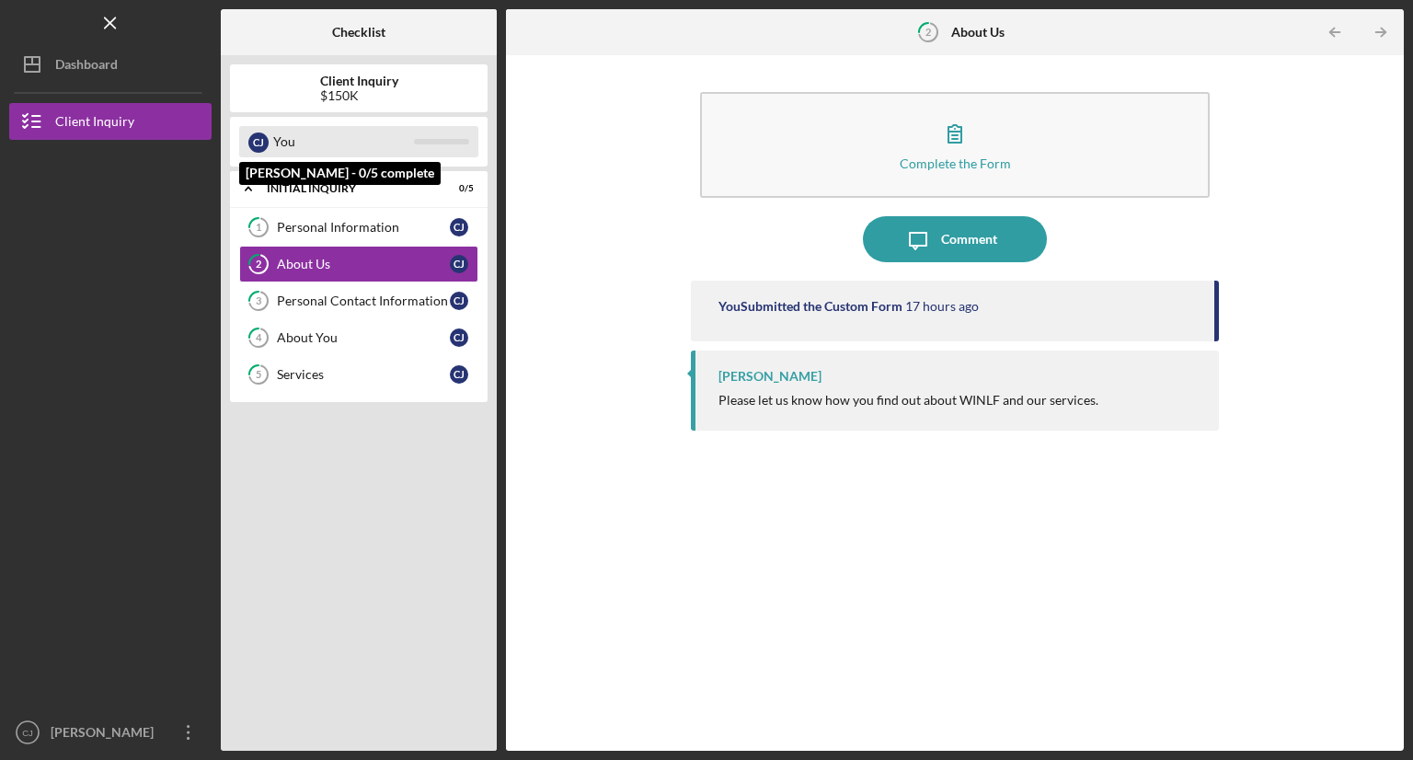
click at [297, 139] on div "You" at bounding box center [343, 141] width 141 height 31
click at [264, 141] on div "[PERSON_NAME]" at bounding box center [258, 142] width 20 height 20
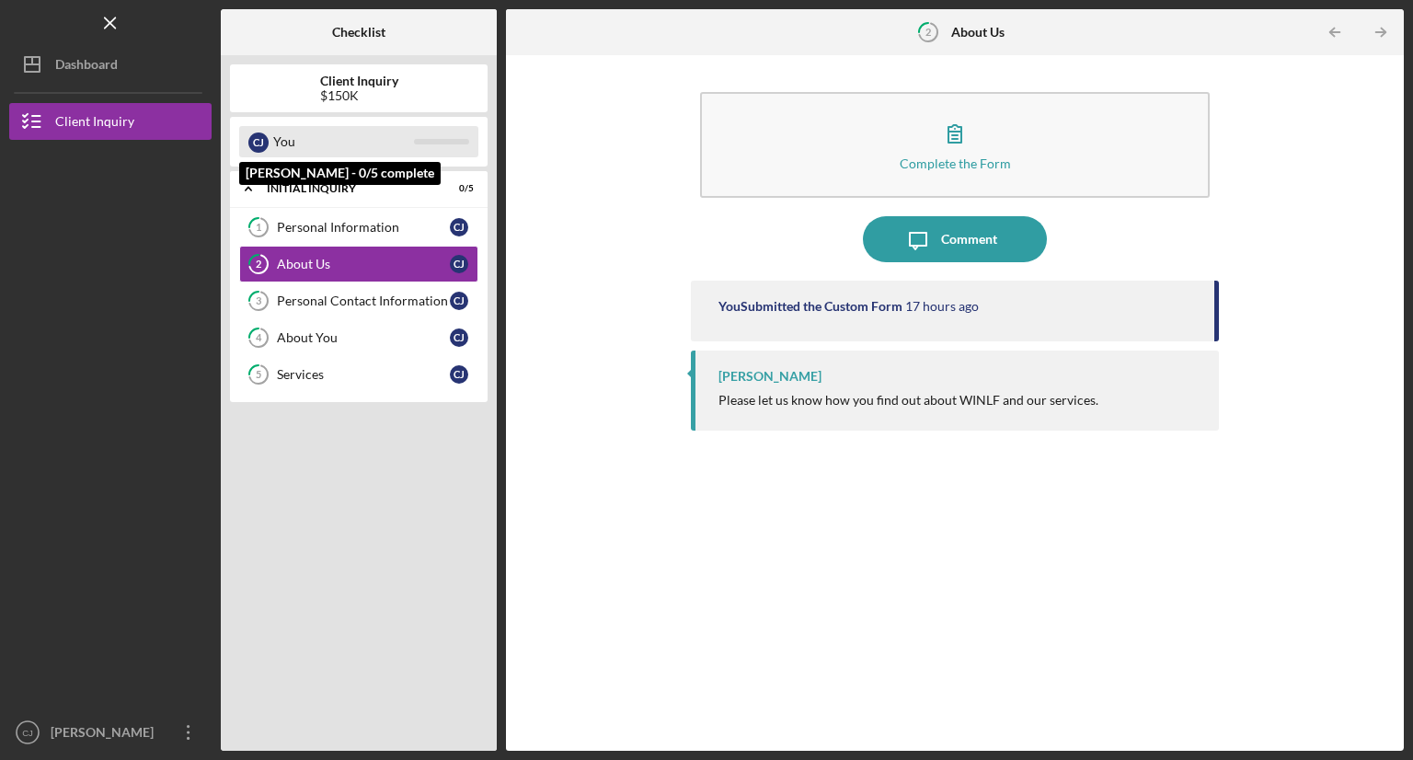
click at [264, 141] on div "[PERSON_NAME]" at bounding box center [258, 142] width 20 height 20
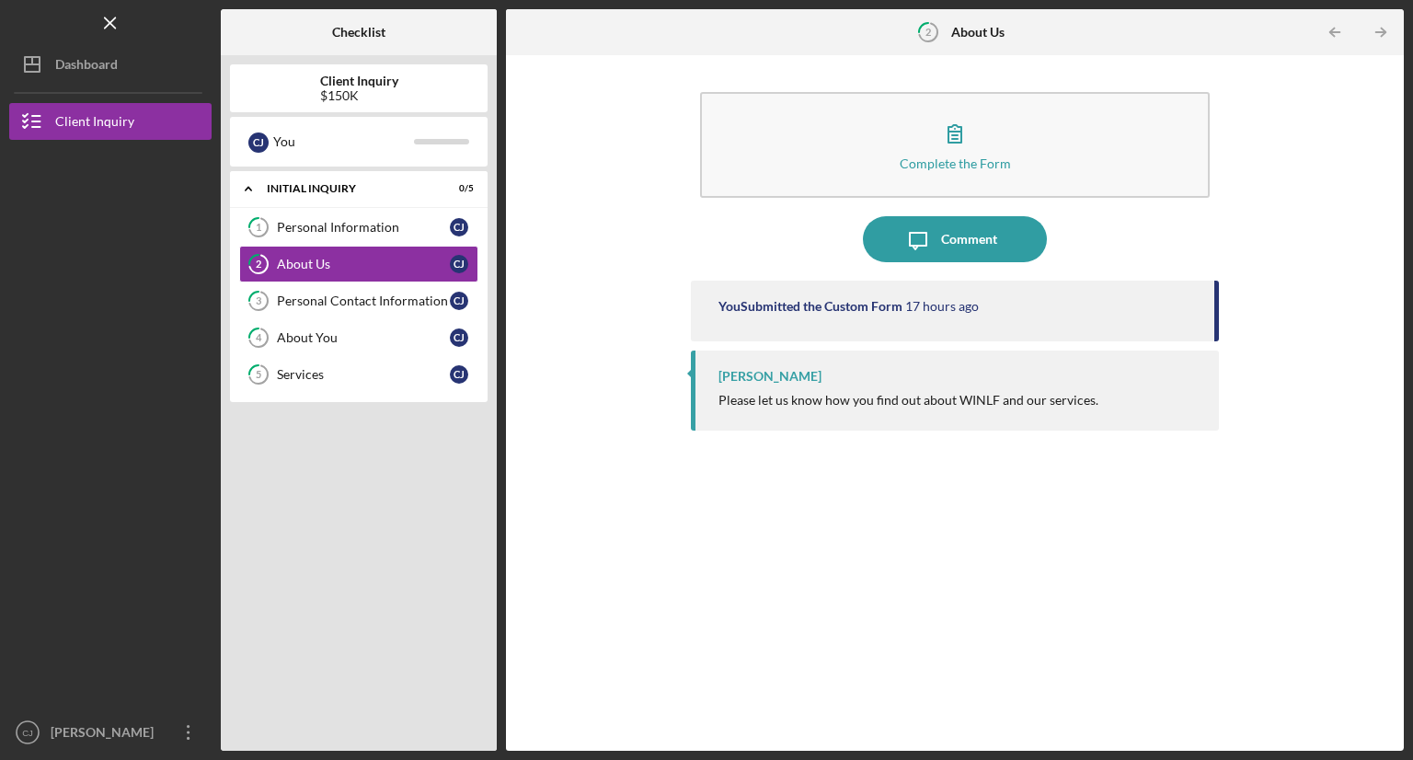
click at [333, 88] on div "$150K" at bounding box center [359, 95] width 78 height 15
click at [363, 38] on b "Checklist" at bounding box center [358, 32] width 53 height 15
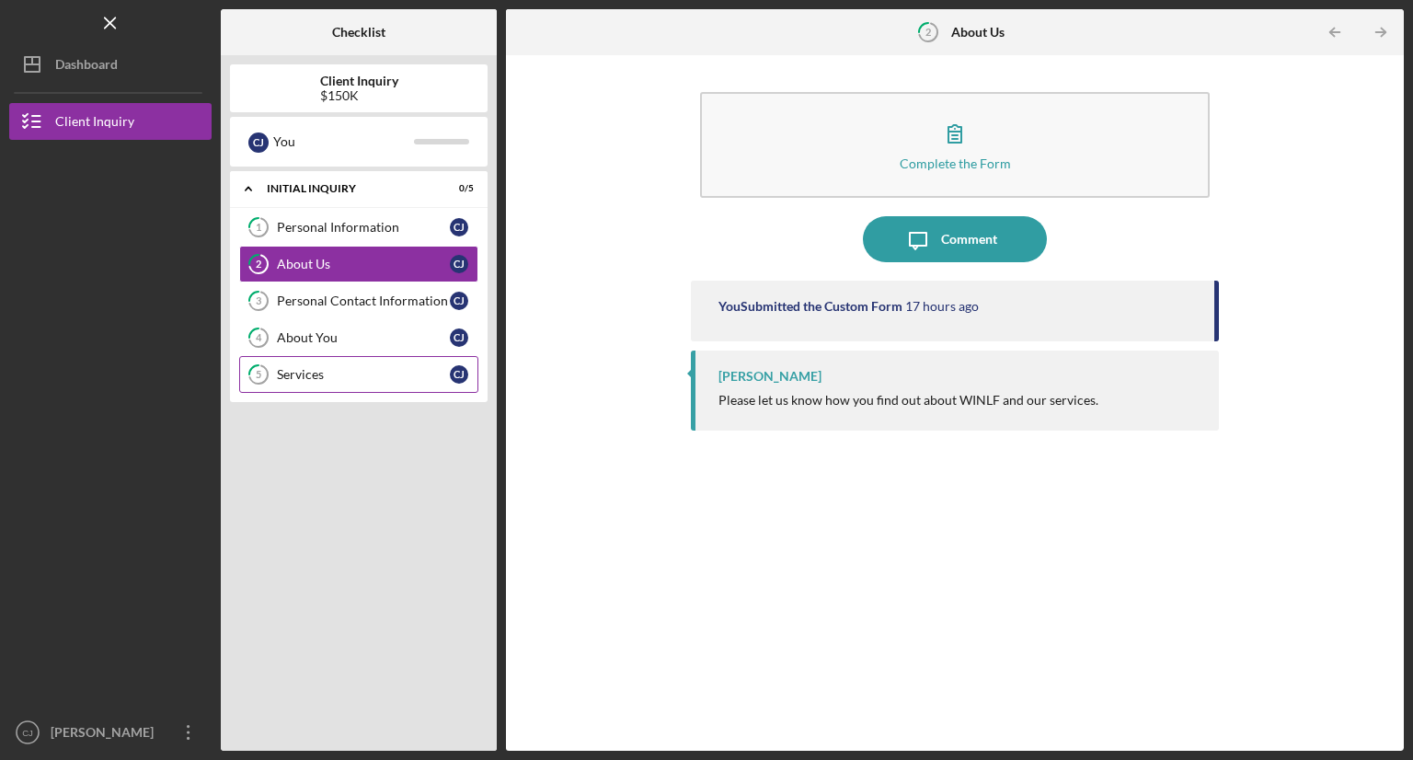
click at [318, 389] on link "5 Services [PERSON_NAME]" at bounding box center [358, 374] width 239 height 37
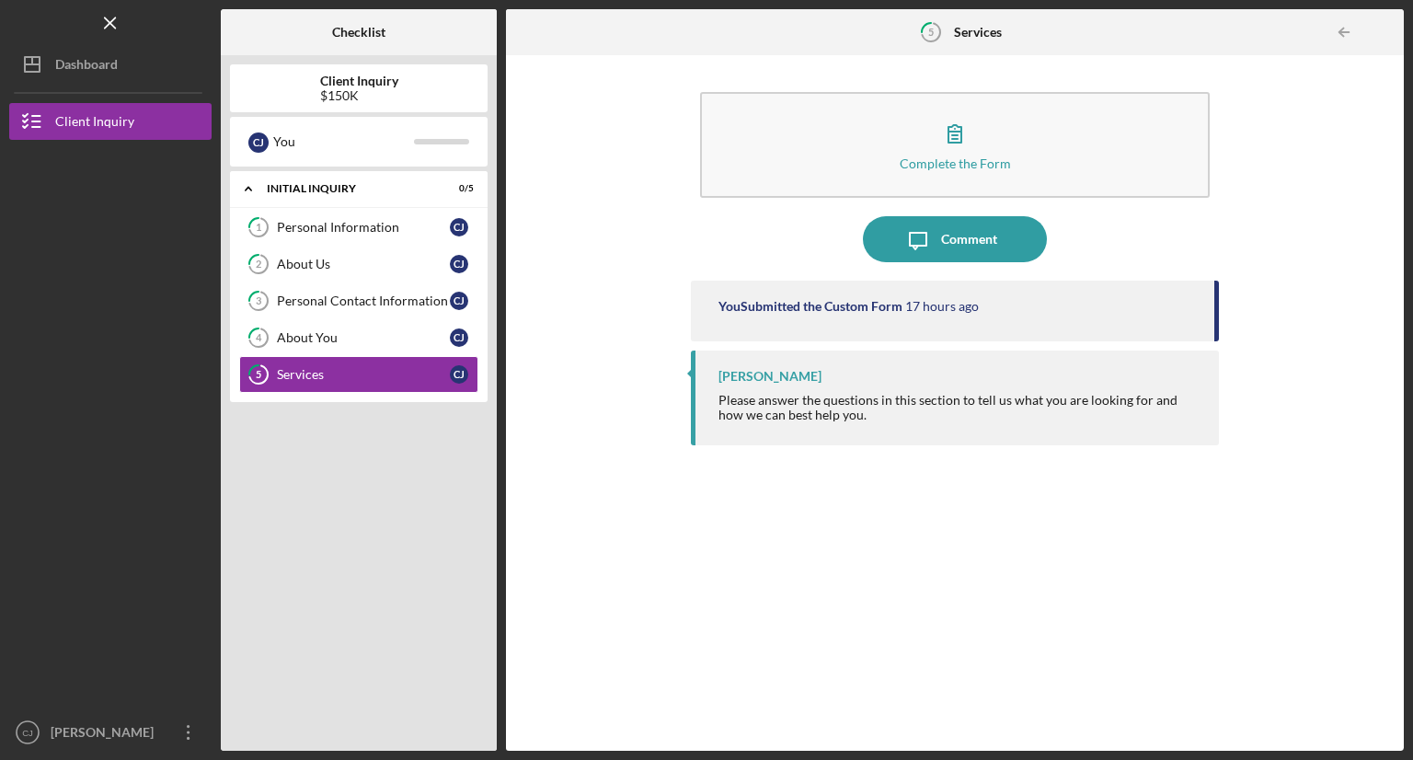
click at [320, 486] on div "Icon/Expander Initial Inquiry 0 / 5 1 Personal Information [PERSON_NAME] 2 Abou…" at bounding box center [359, 456] width 258 height 570
click at [326, 349] on link "4 About You [PERSON_NAME]" at bounding box center [358, 337] width 239 height 37
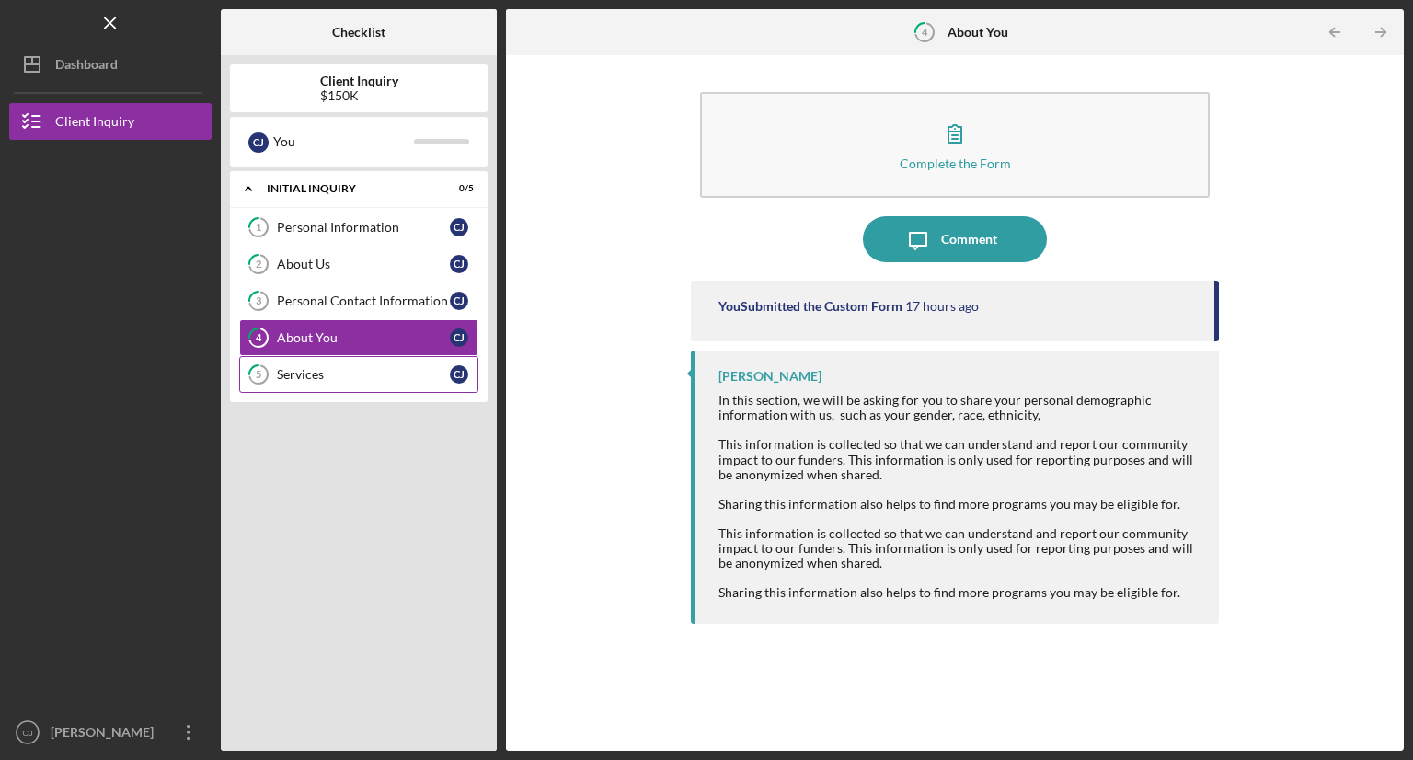
click at [325, 367] on div "Services" at bounding box center [363, 374] width 173 height 15
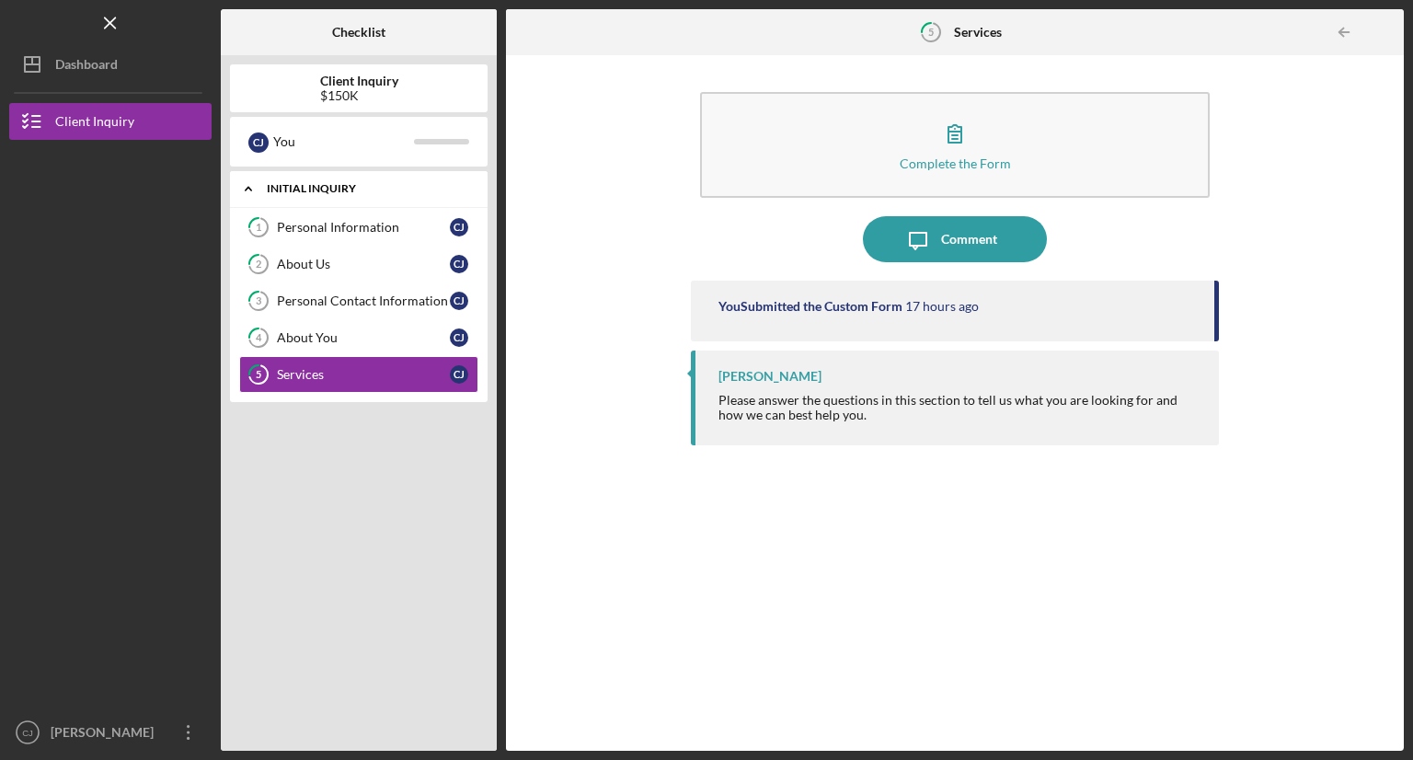
click at [322, 189] on div "Initial Inquiry" at bounding box center [366, 188] width 198 height 11
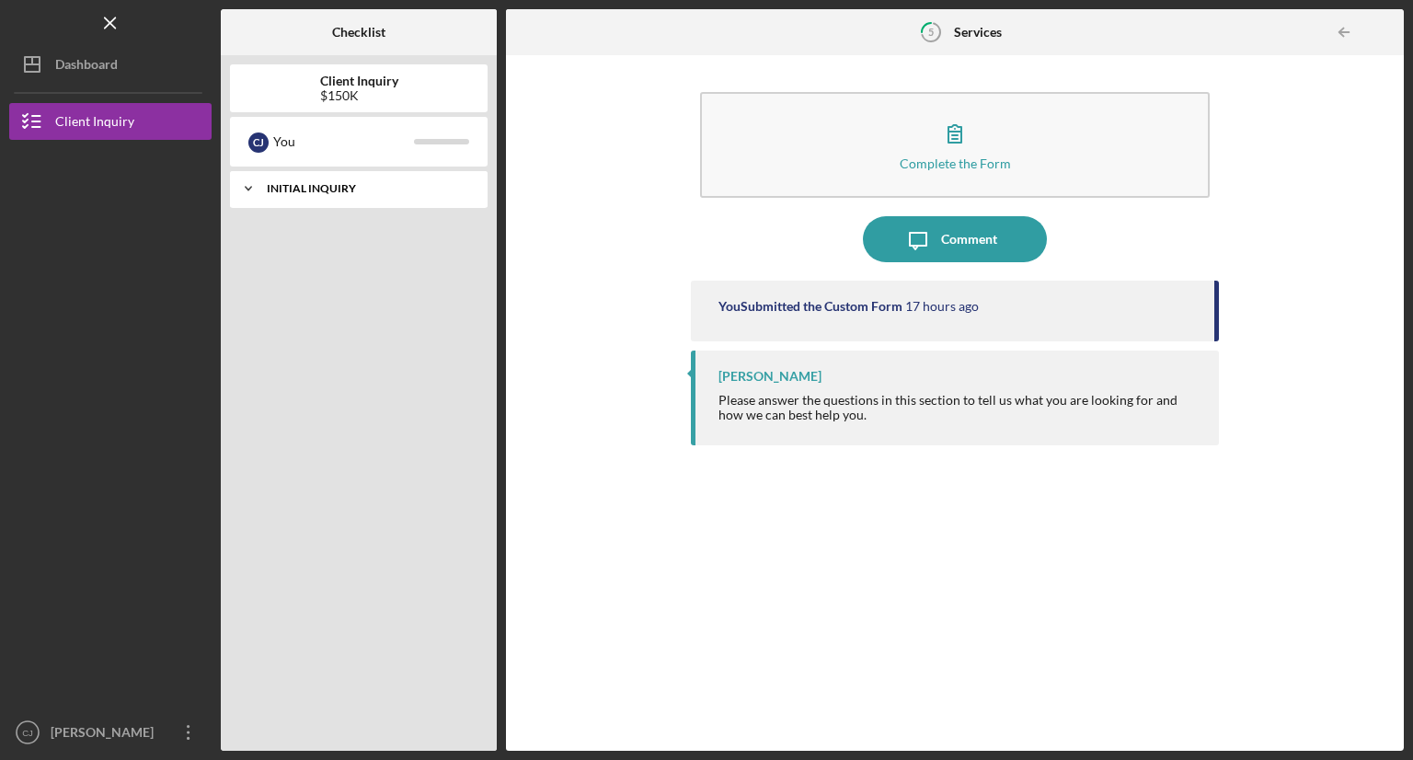
click at [258, 188] on icon "Icon/Expander" at bounding box center [248, 188] width 37 height 37
